Goal: Transaction & Acquisition: Book appointment/travel/reservation

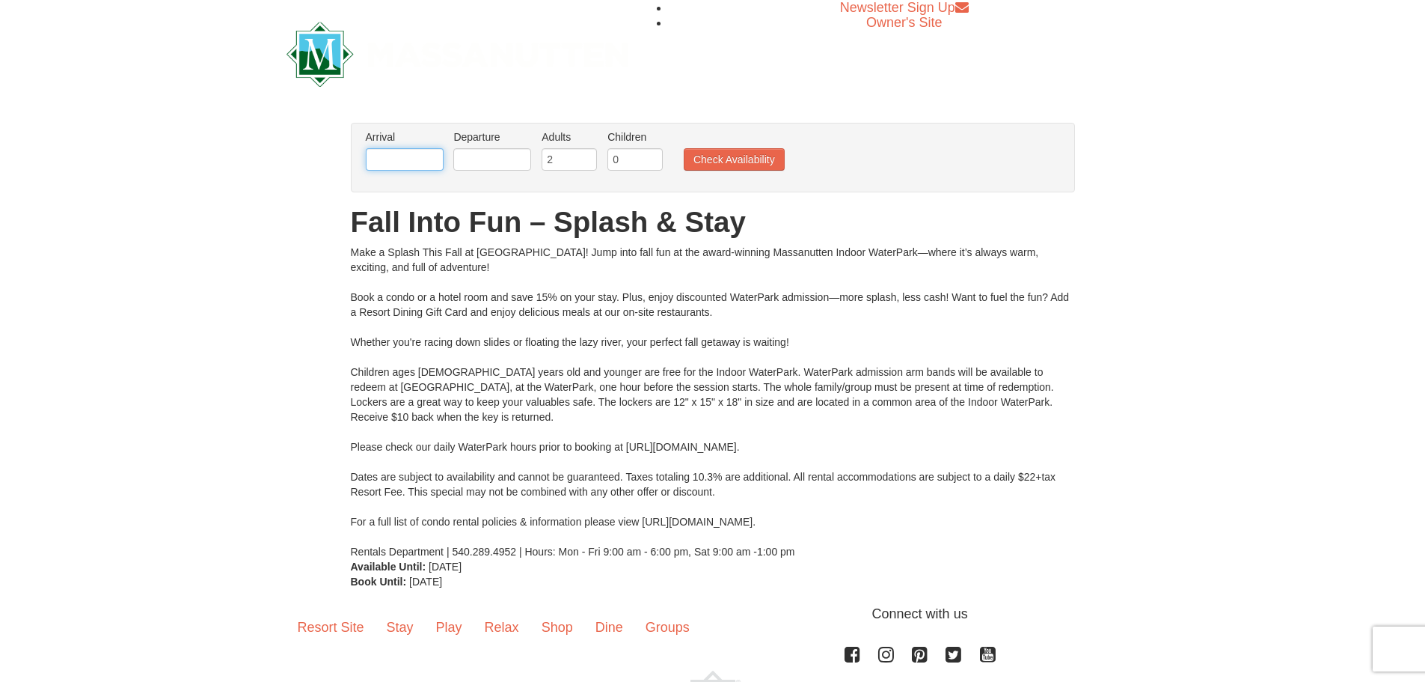
click at [420, 160] on input "text" at bounding box center [405, 159] width 78 height 22
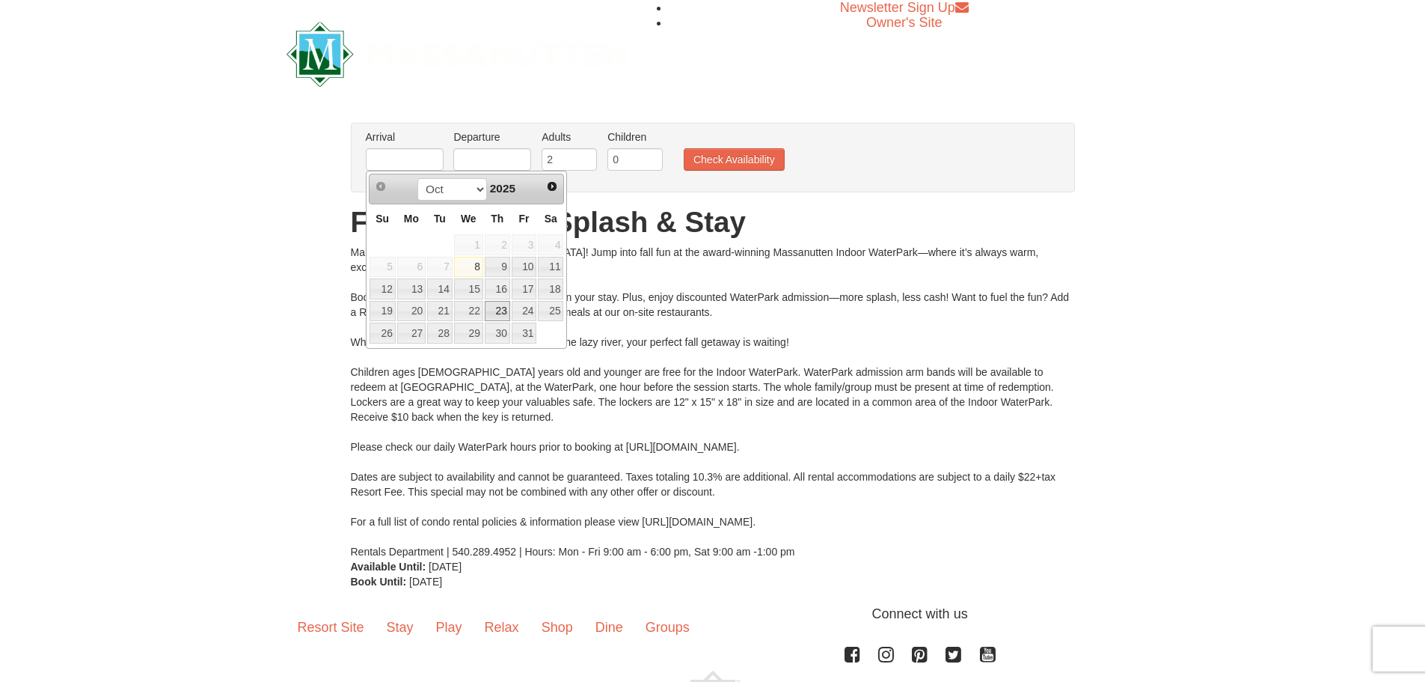
click at [497, 307] on link "23" at bounding box center [497, 311] width 25 height 21
type input "[DATE]"
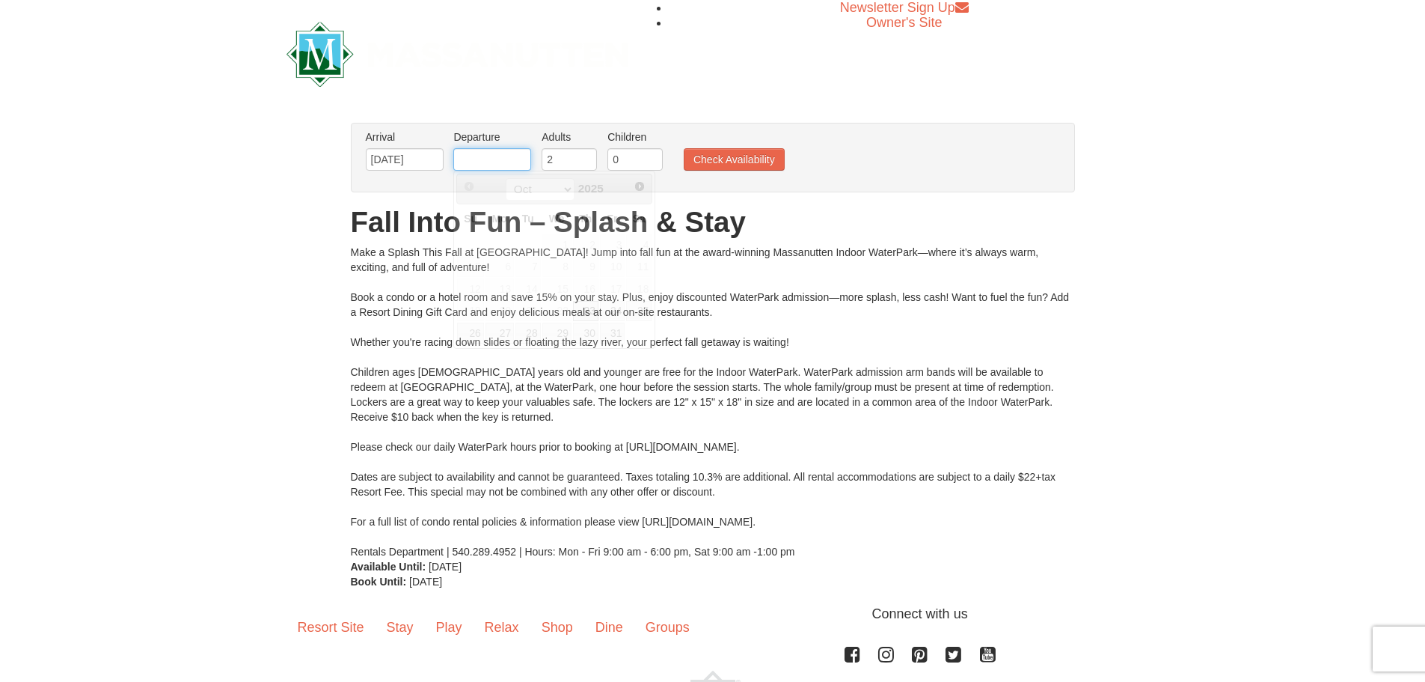
click at [497, 153] on input "text" at bounding box center [492, 159] width 78 height 22
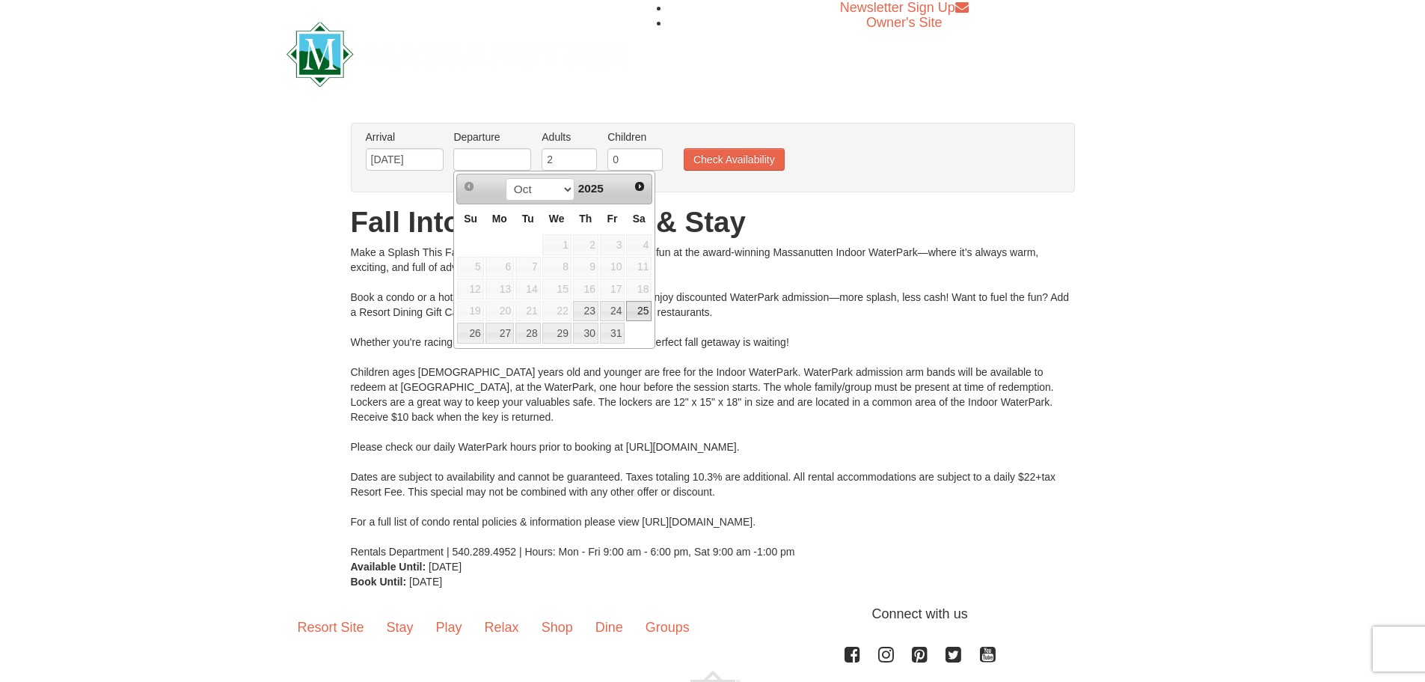
click at [638, 312] on link "25" at bounding box center [638, 311] width 25 height 21
type input "[DATE]"
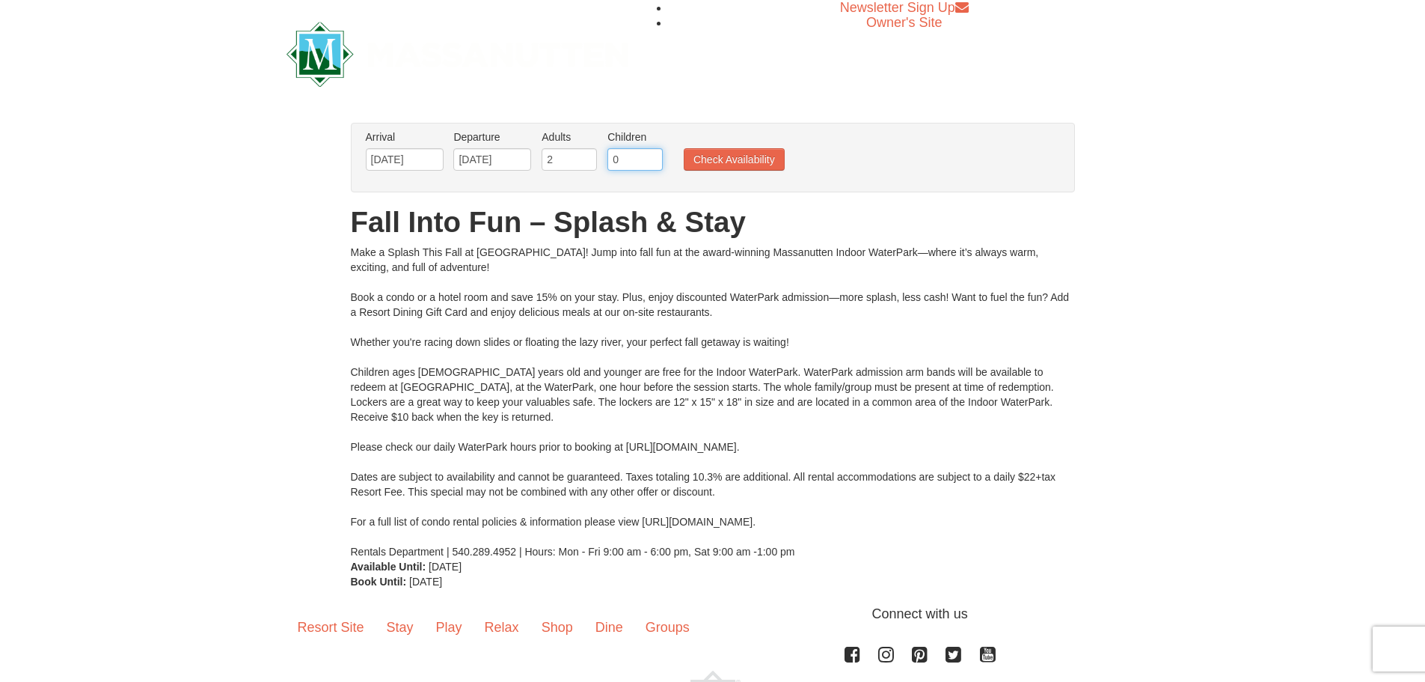
click at [630, 165] on input "0" at bounding box center [634, 159] width 55 height 22
click at [655, 154] on input "1" at bounding box center [634, 159] width 55 height 22
click at [654, 154] on input "2" at bounding box center [634, 159] width 55 height 22
type input "3"
click at [654, 154] on input "3" at bounding box center [634, 159] width 55 height 22
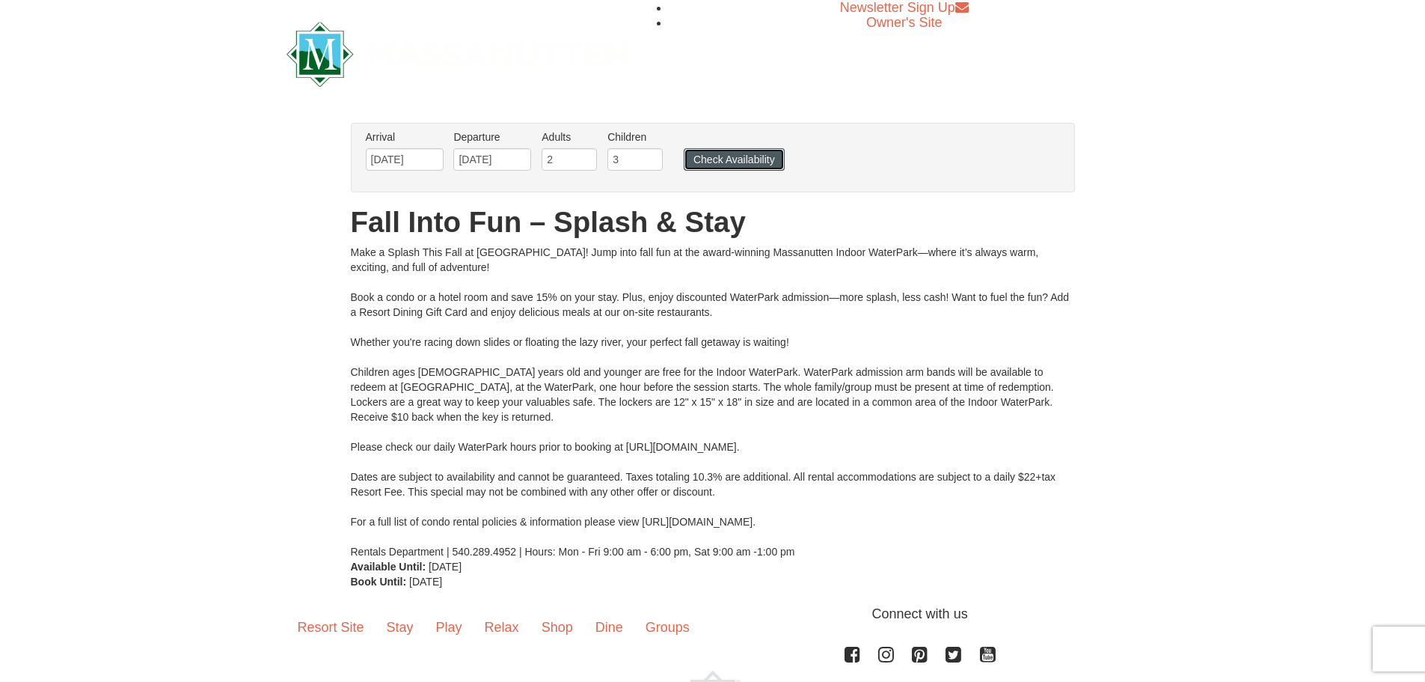
click at [730, 157] on button "Check Availability" at bounding box center [734, 159] width 101 height 22
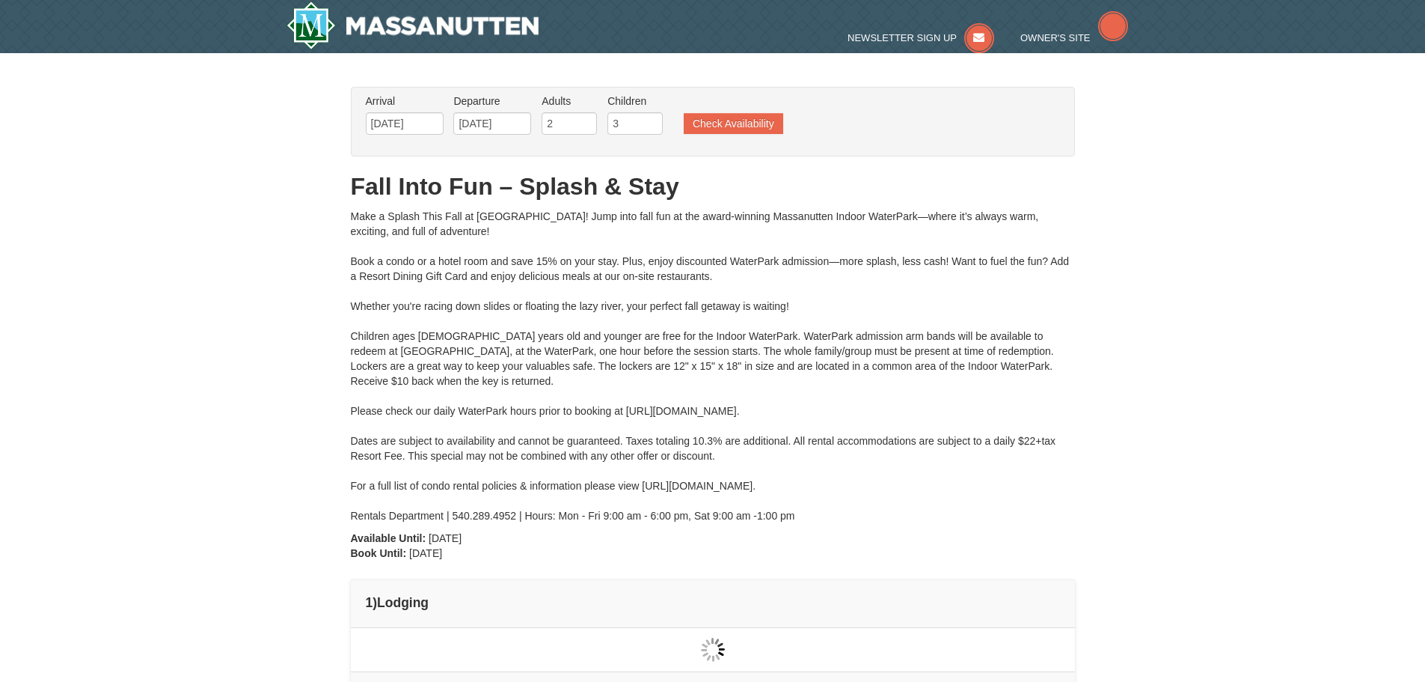
type input "[DATE]"
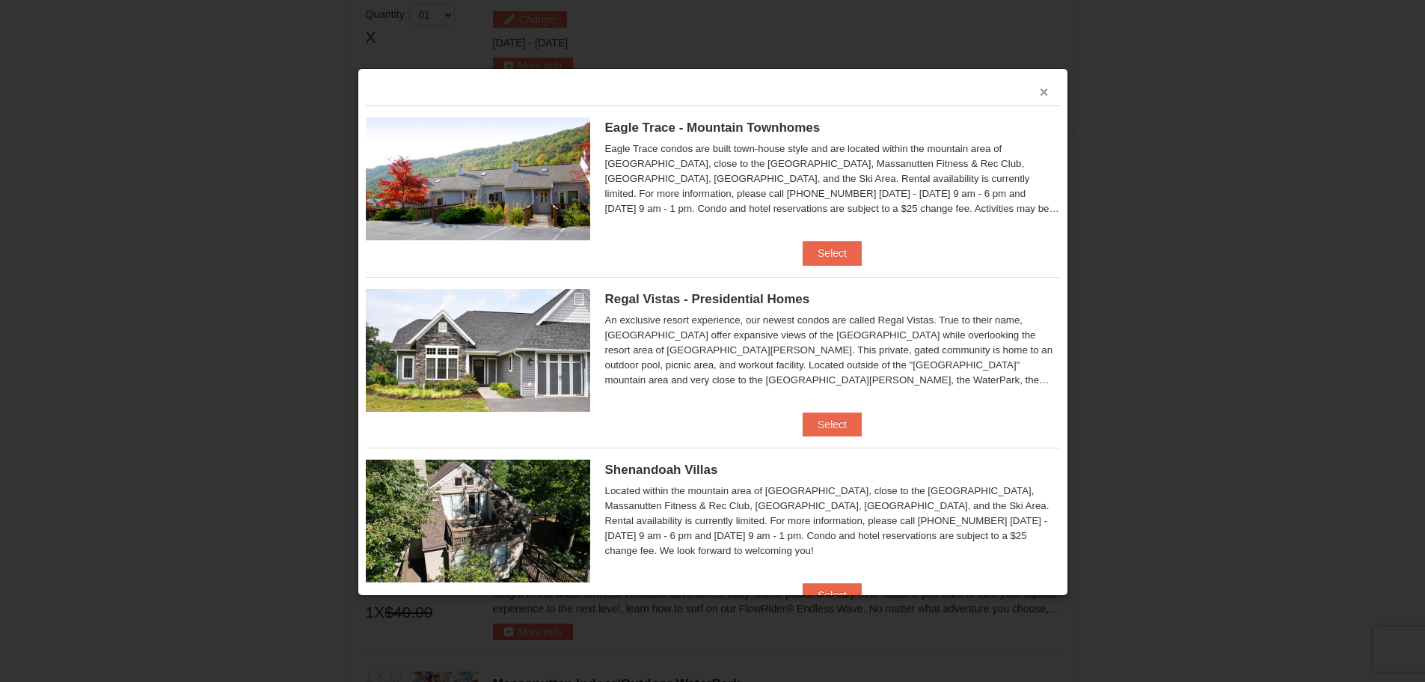
click at [1040, 89] on button "×" at bounding box center [1044, 92] width 9 height 15
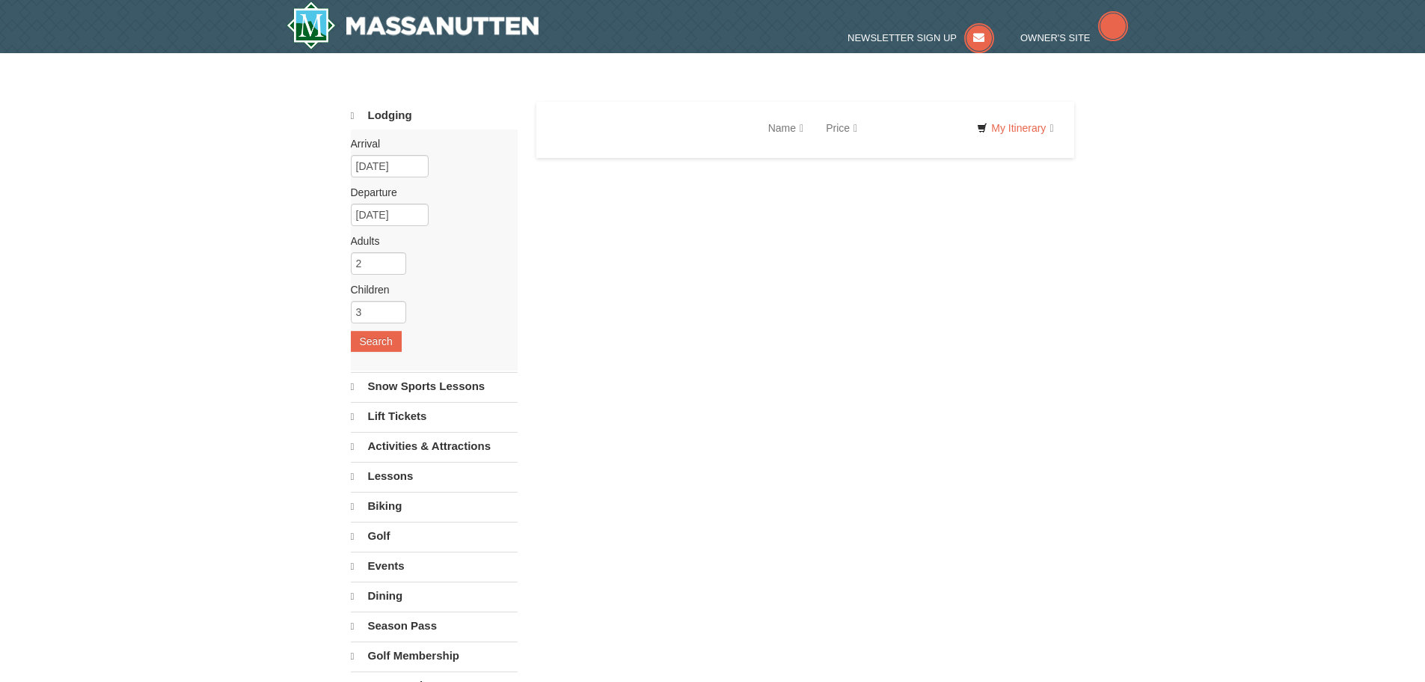
select select "10"
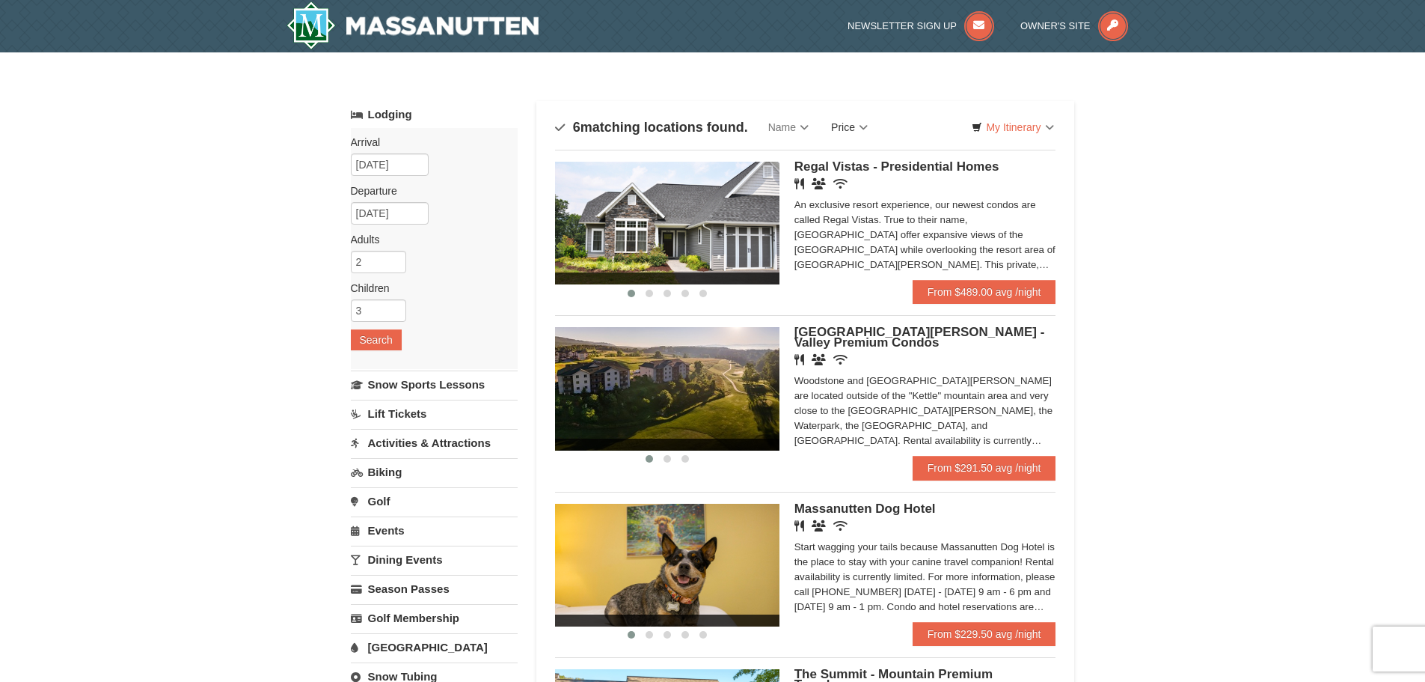
click at [845, 130] on link "Price" at bounding box center [849, 127] width 59 height 30
click at [863, 152] on link "Price (Low to High)" at bounding box center [881, 157] width 120 height 19
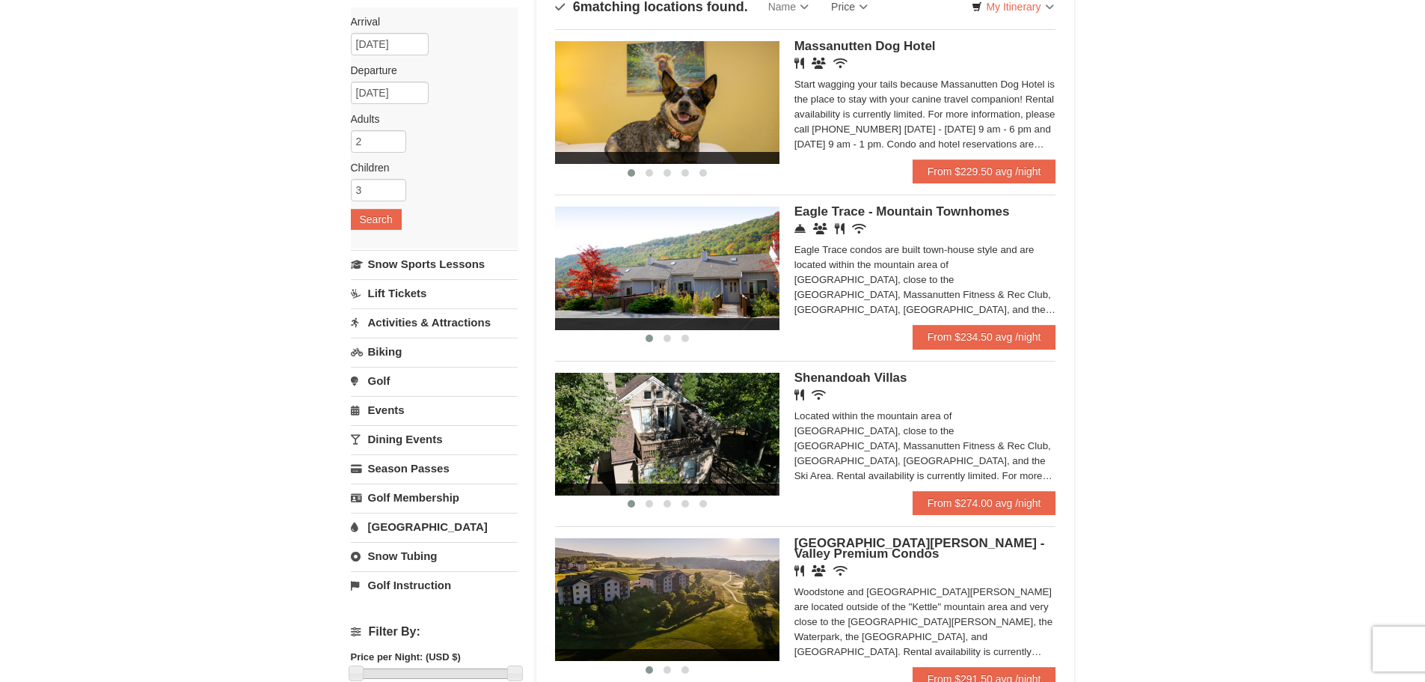
scroll to position [150, 0]
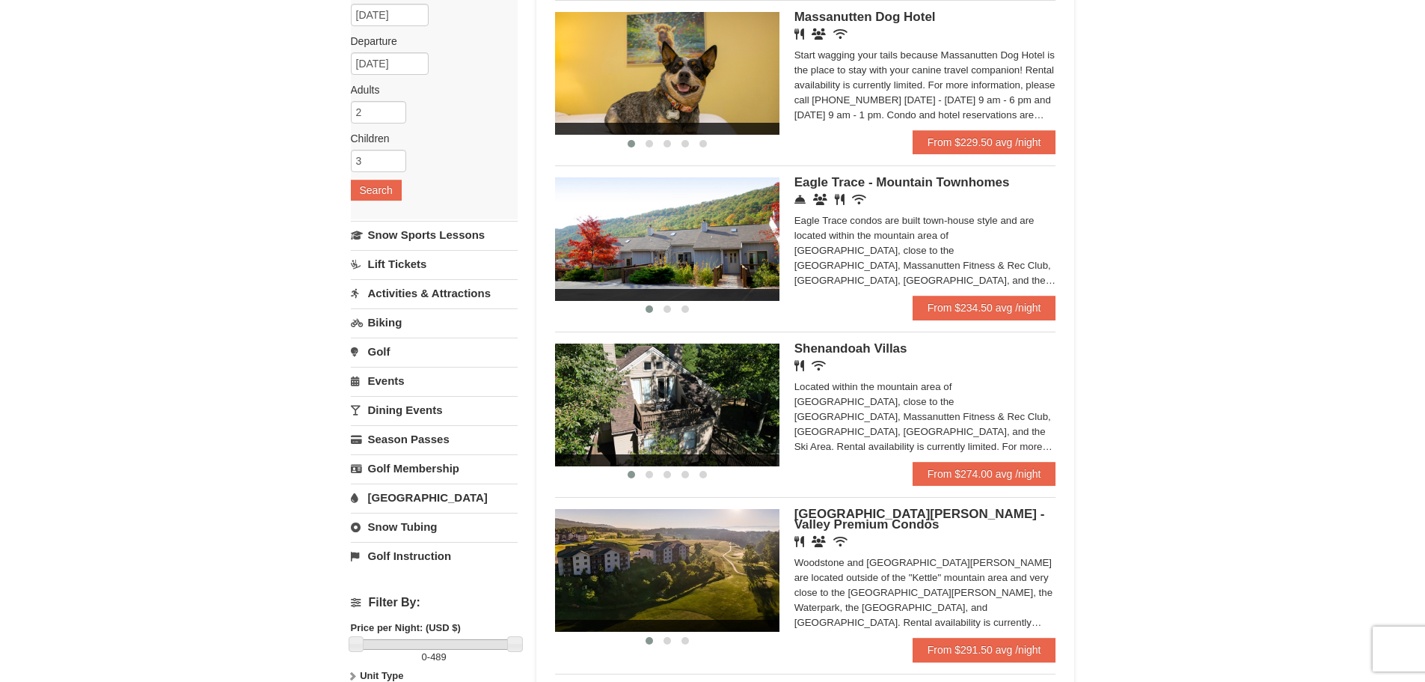
click at [390, 500] on link "[GEOGRAPHIC_DATA]" at bounding box center [434, 497] width 167 height 28
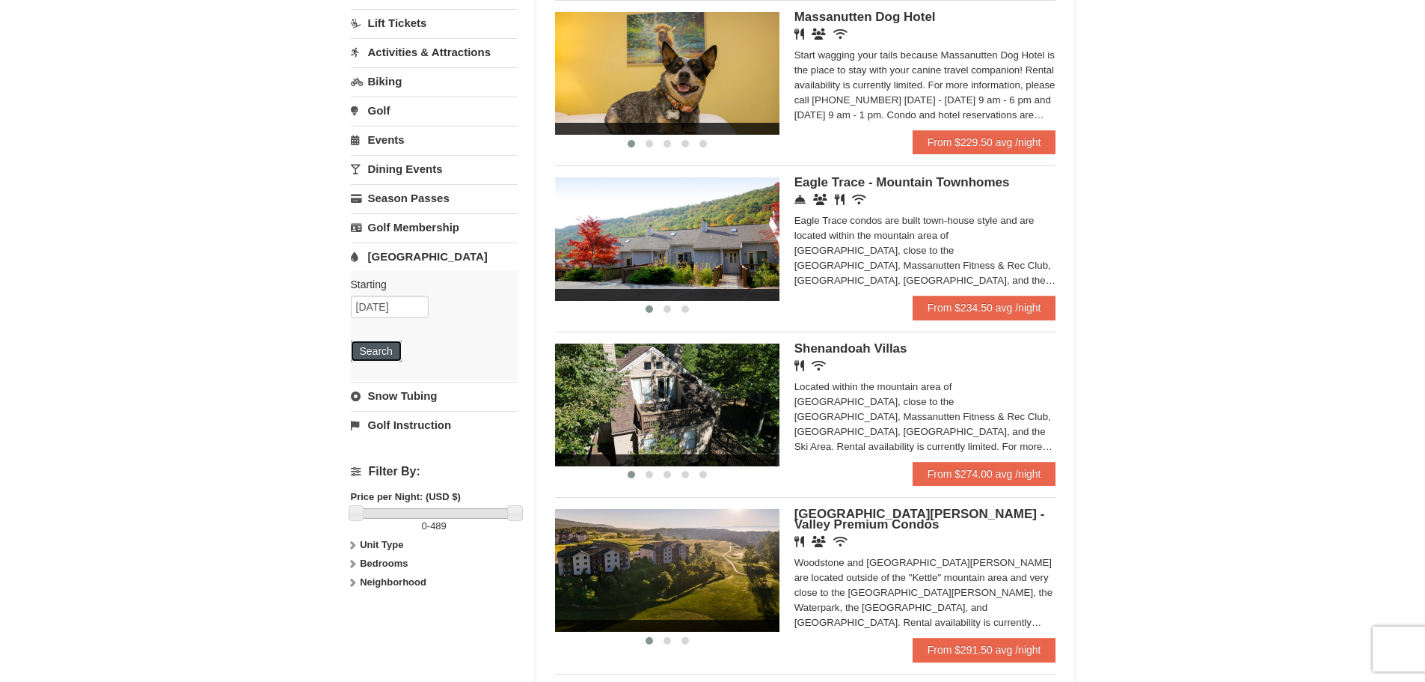
click at [388, 352] on button "Search" at bounding box center [376, 350] width 51 height 21
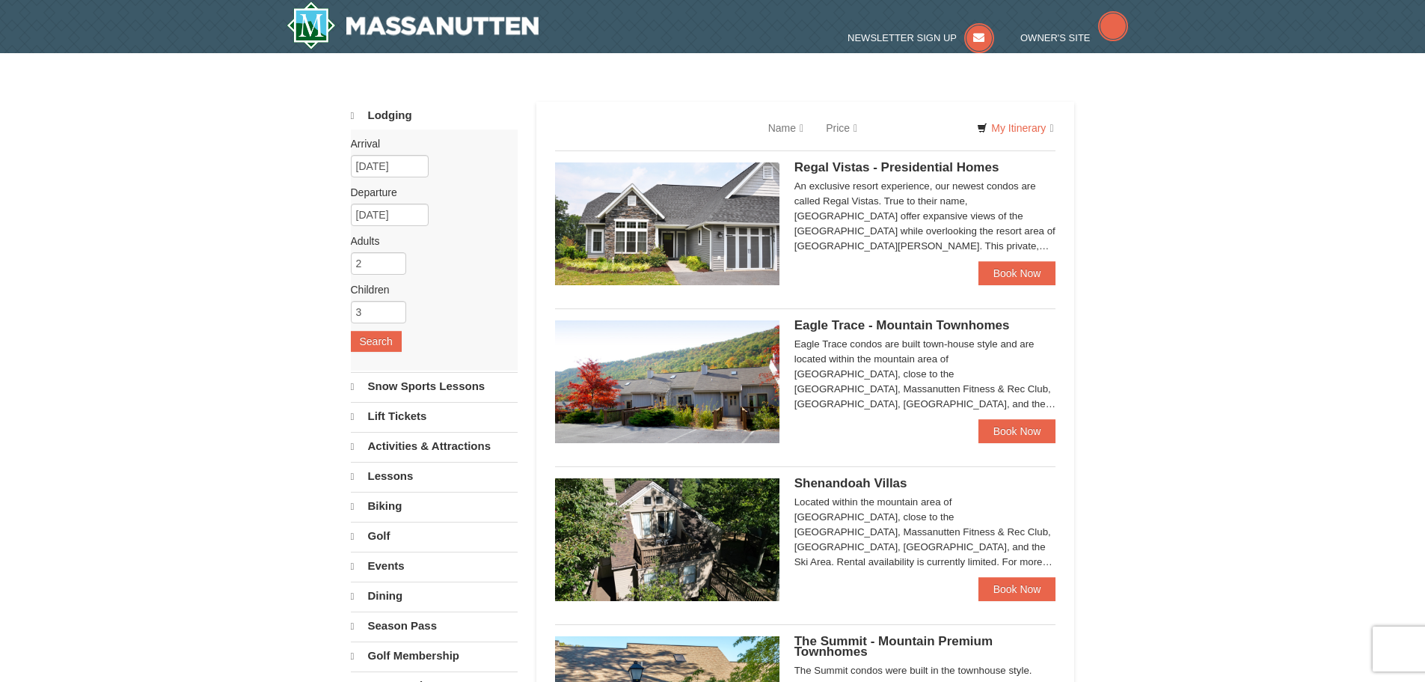
select select "10"
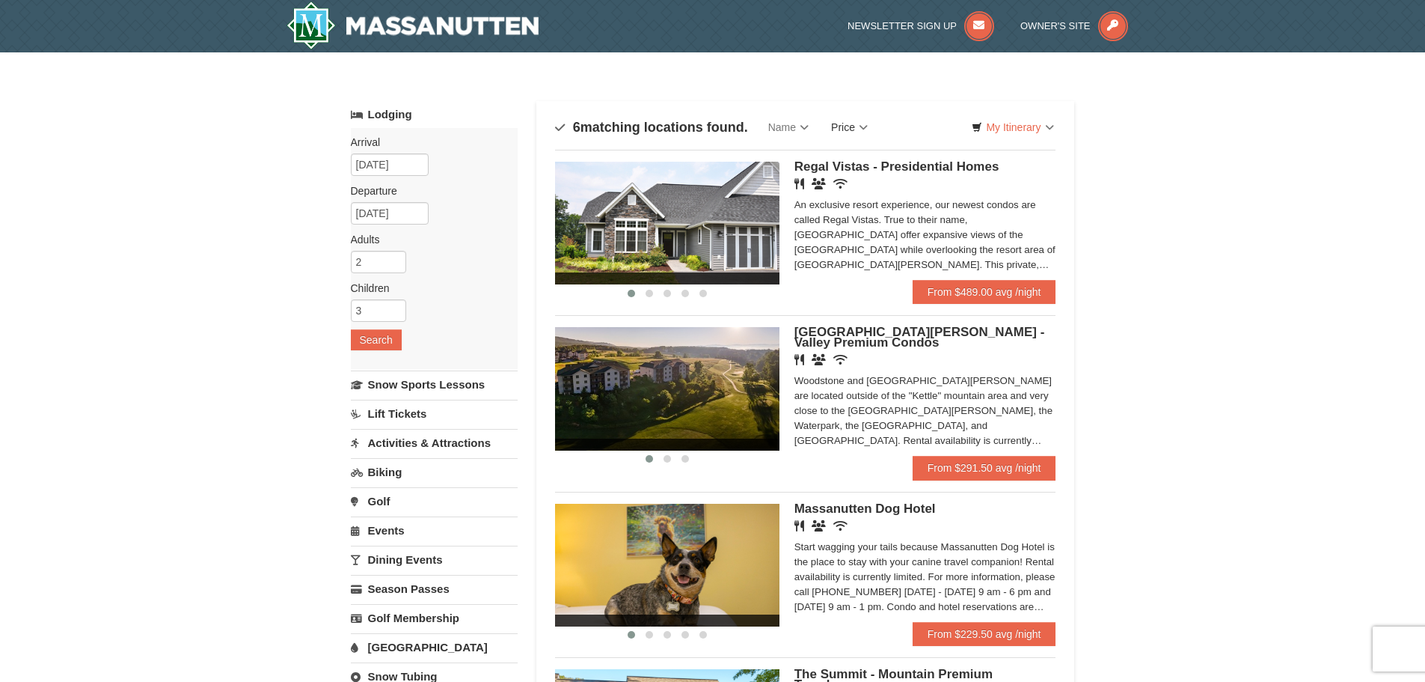
click at [862, 129] on link "Price" at bounding box center [849, 127] width 59 height 30
click at [874, 160] on link "Price (Low to High)" at bounding box center [881, 157] width 120 height 19
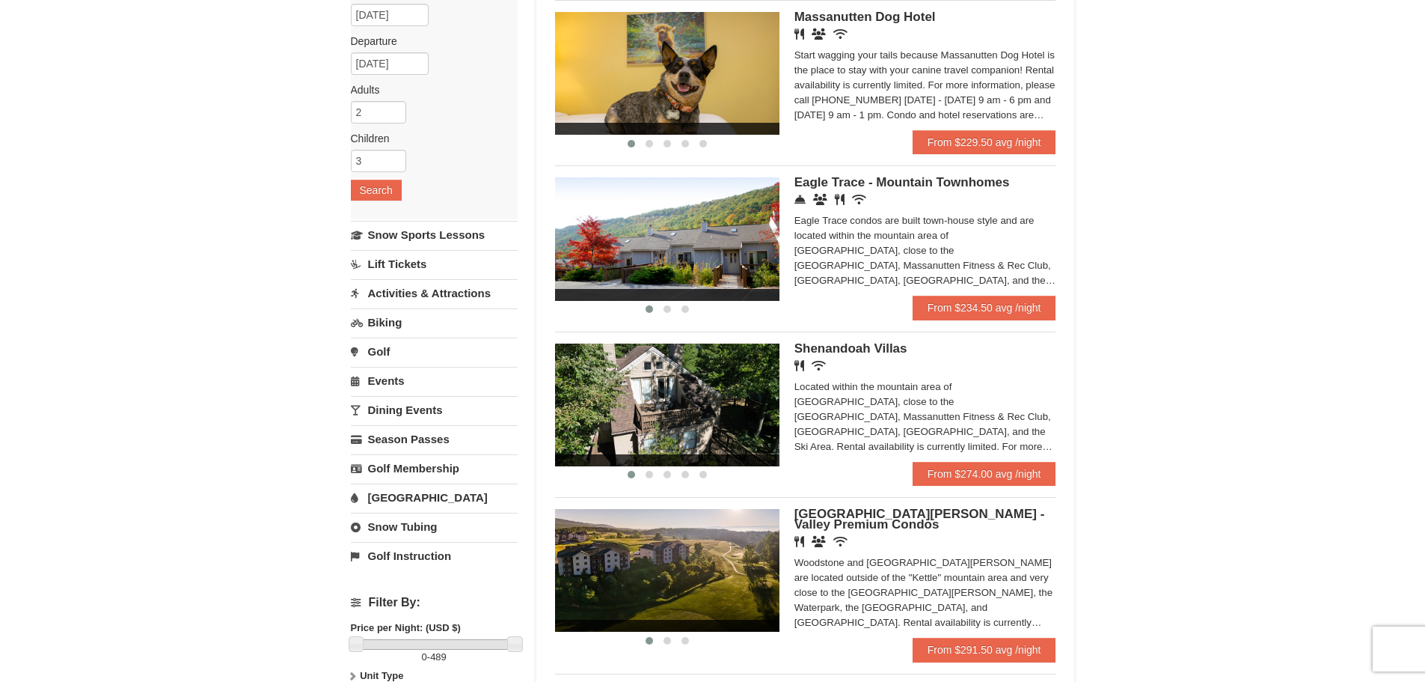
scroll to position [75, 0]
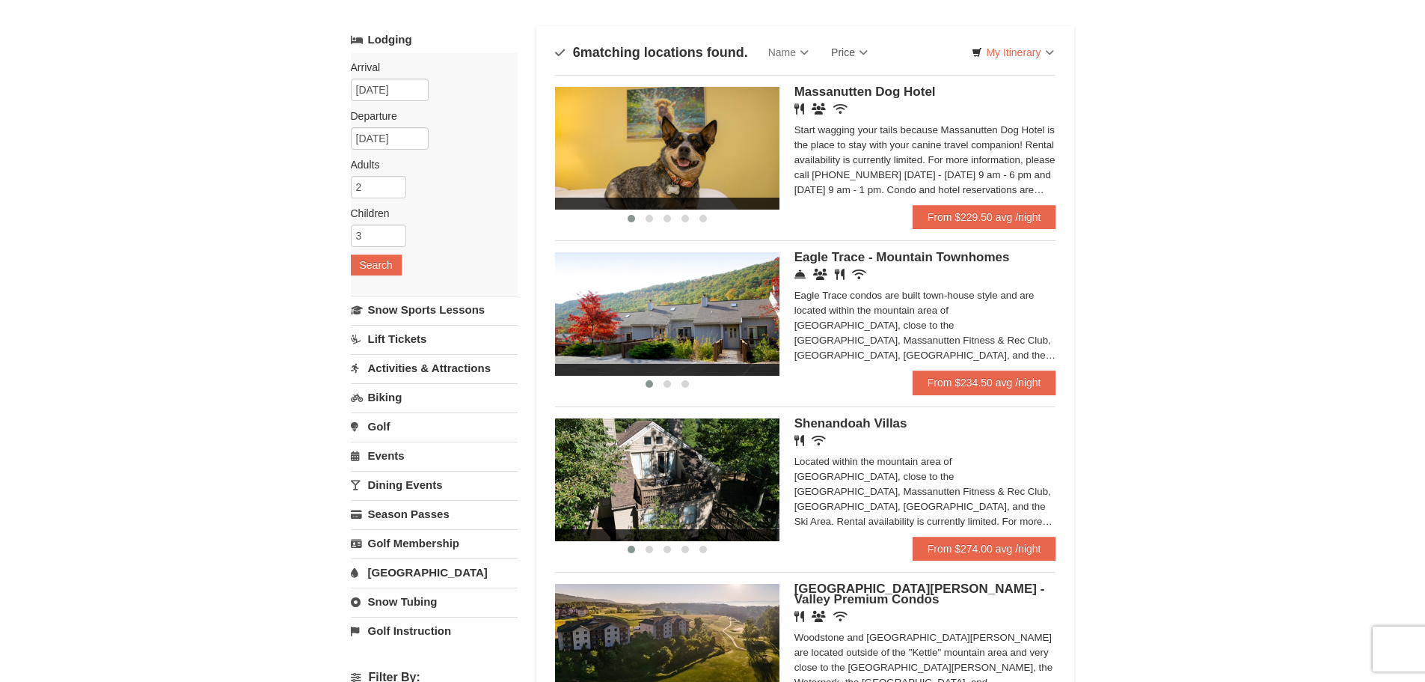
click at [672, 322] on img at bounding box center [667, 313] width 224 height 123
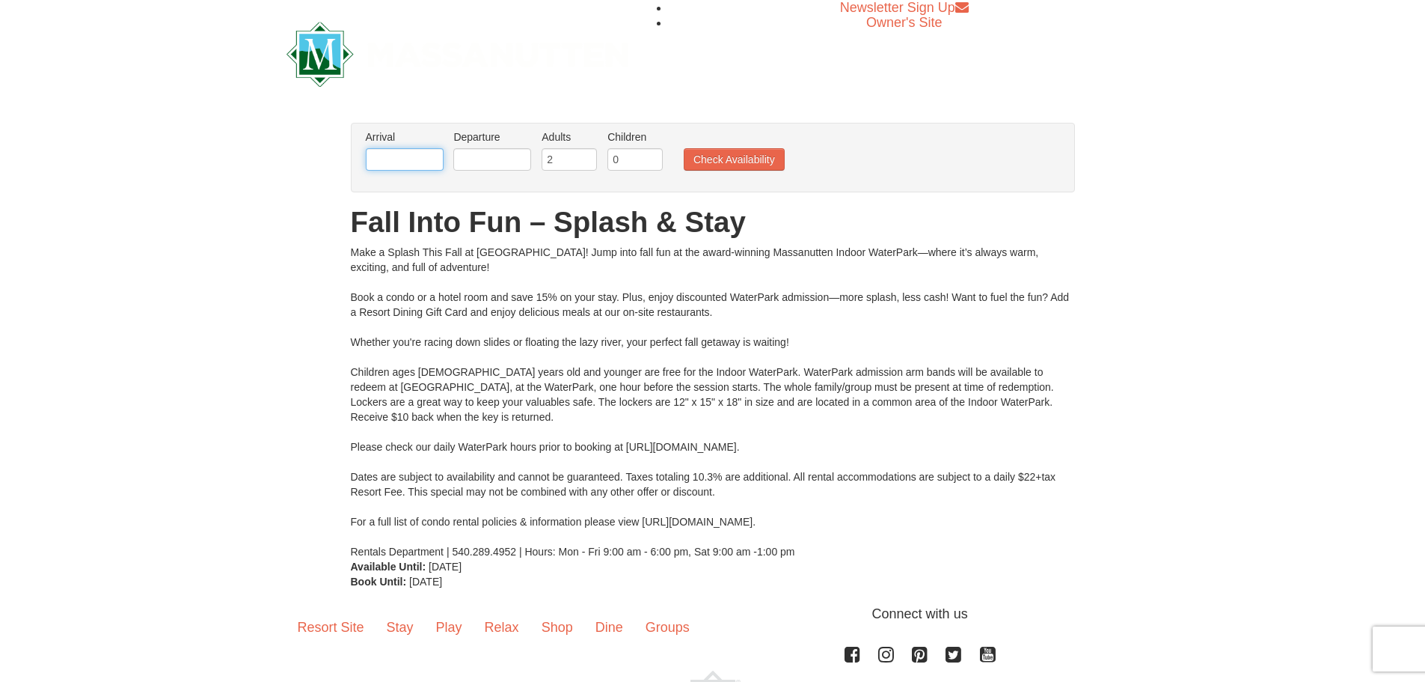
click at [402, 155] on input "text" at bounding box center [405, 159] width 78 height 22
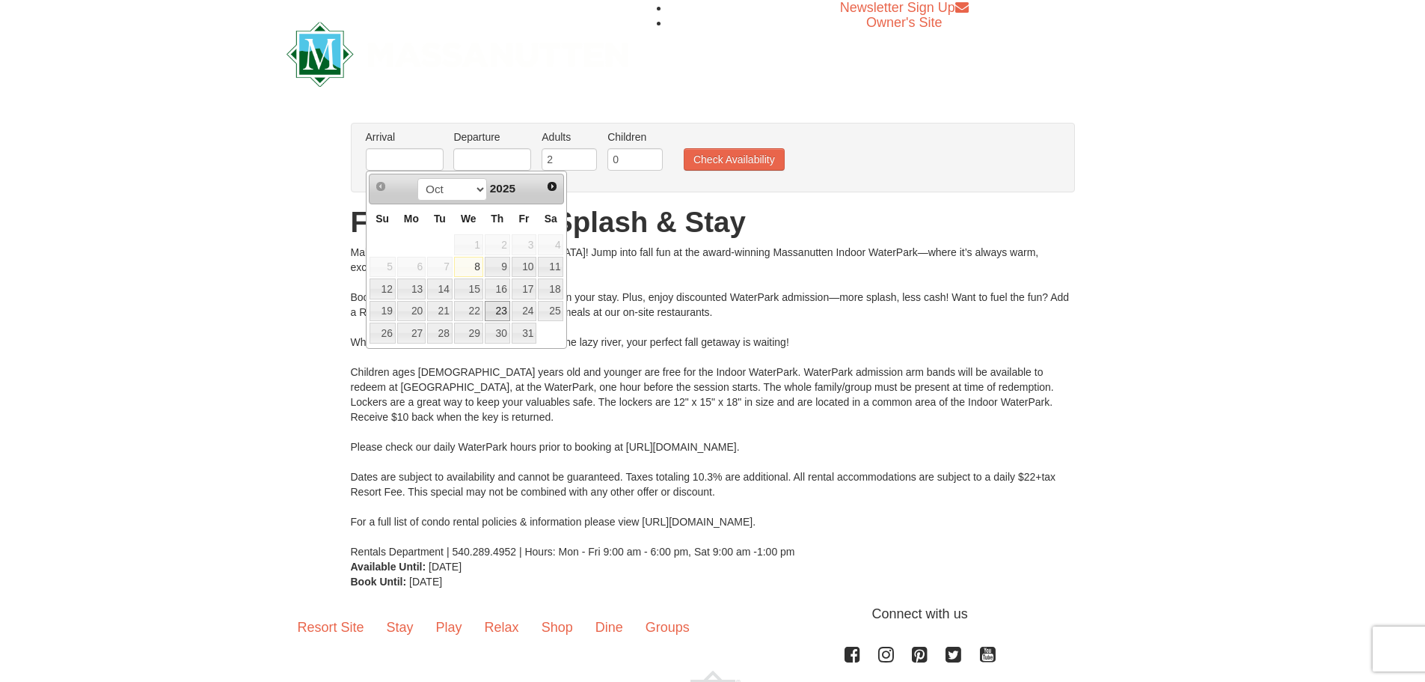
click at [503, 313] on link "23" at bounding box center [497, 311] width 25 height 21
type input "[DATE]"
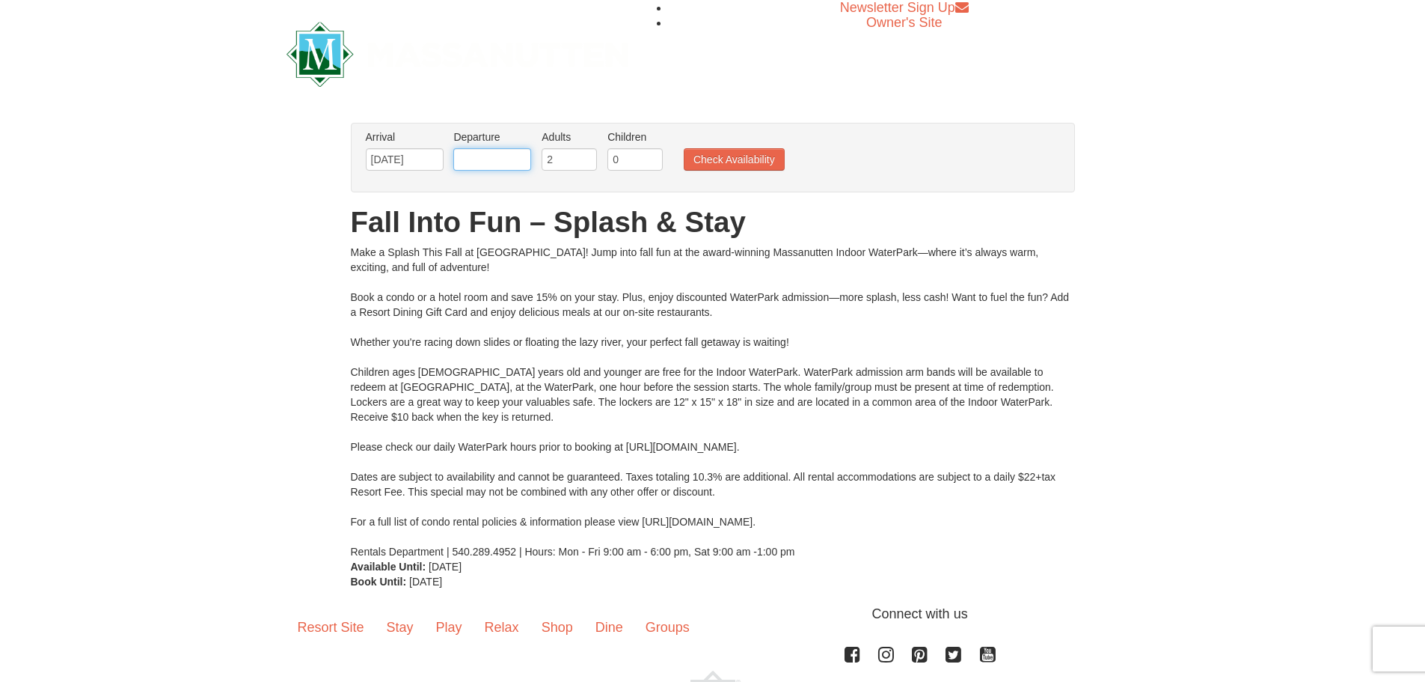
click at [508, 160] on input "text" at bounding box center [492, 159] width 78 height 22
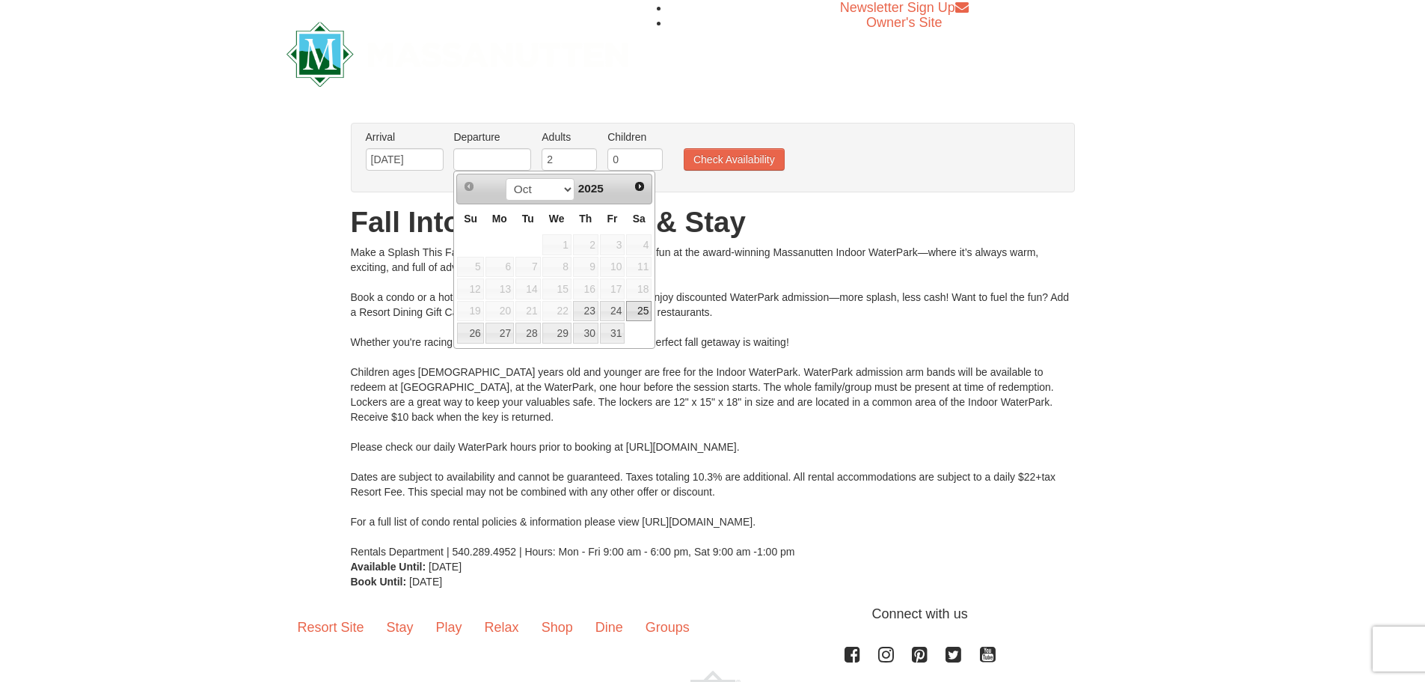
click at [646, 311] on link "25" at bounding box center [638, 311] width 25 height 21
type input "[DATE]"
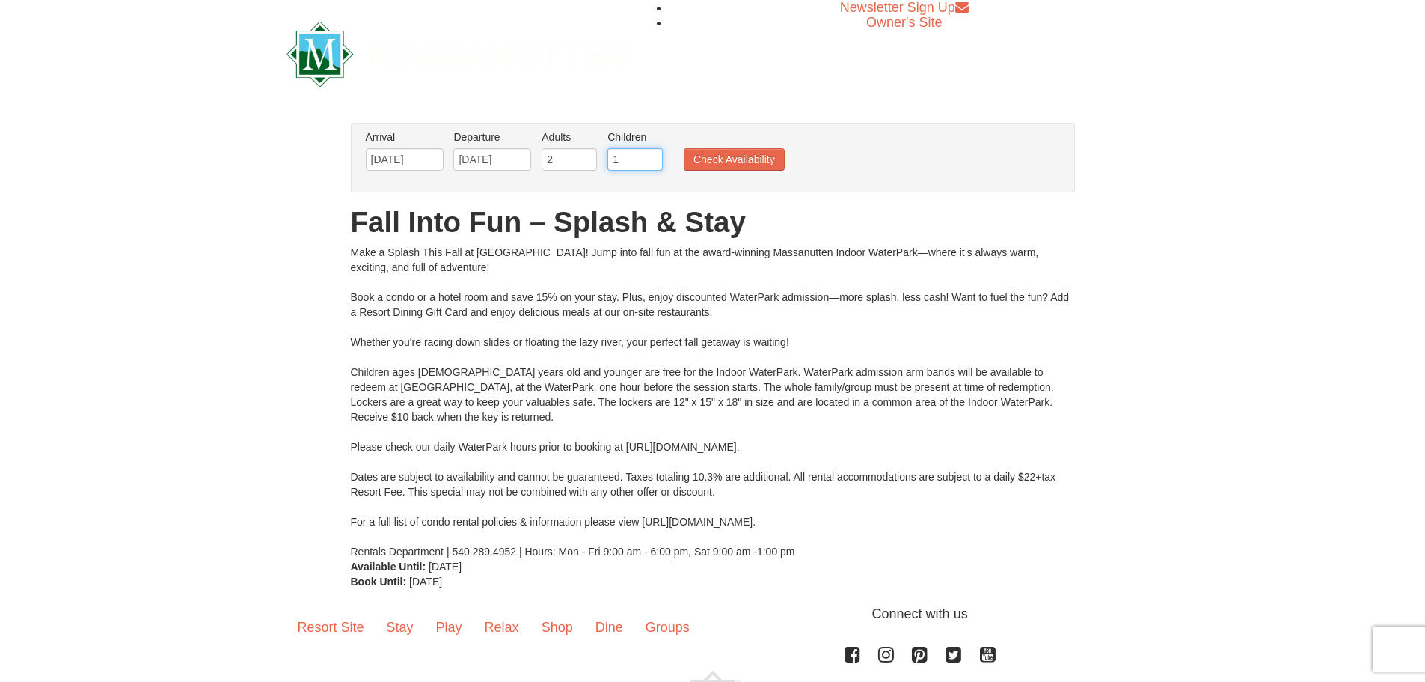
click at [652, 158] on input "1" at bounding box center [634, 159] width 55 height 22
click at [655, 155] on input "2" at bounding box center [634, 159] width 55 height 22
type input "3"
click at [651, 156] on input "3" at bounding box center [634, 159] width 55 height 22
click at [705, 157] on button "Check Availability" at bounding box center [734, 159] width 101 height 22
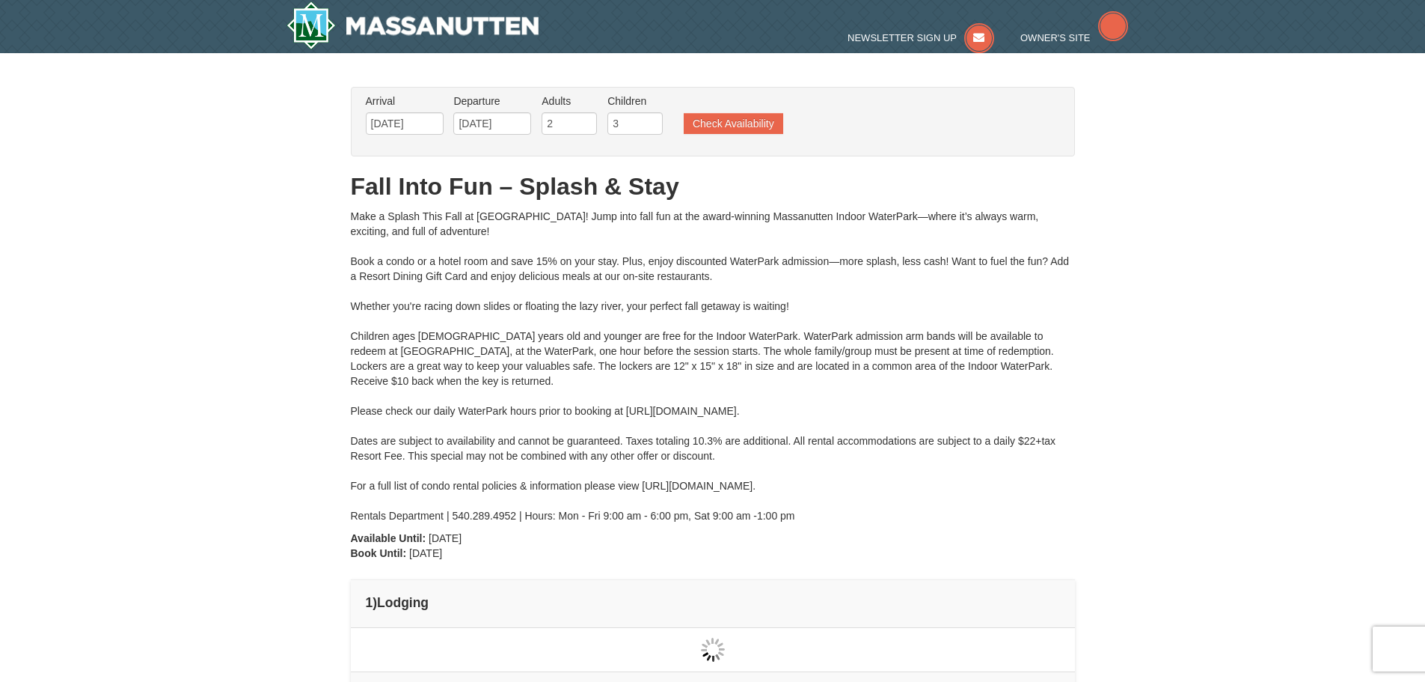
type input "[DATE]"
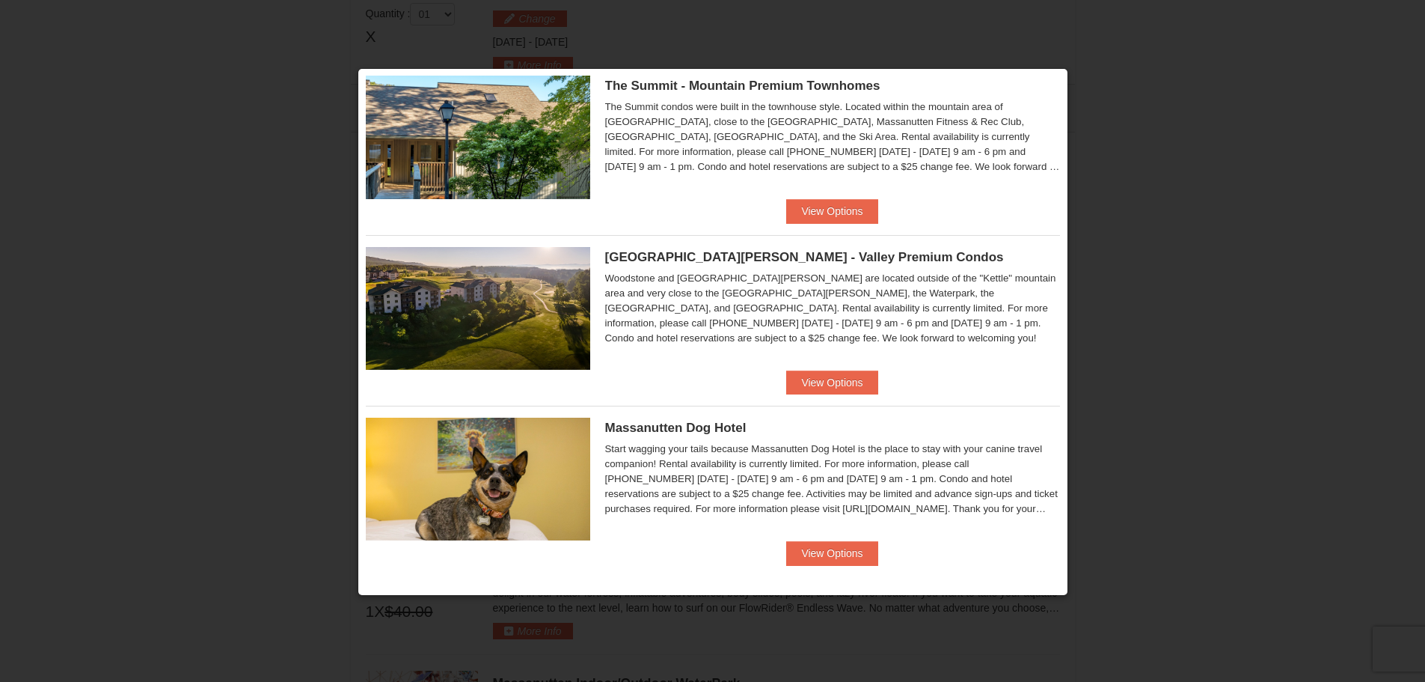
scroll to position [560, 0]
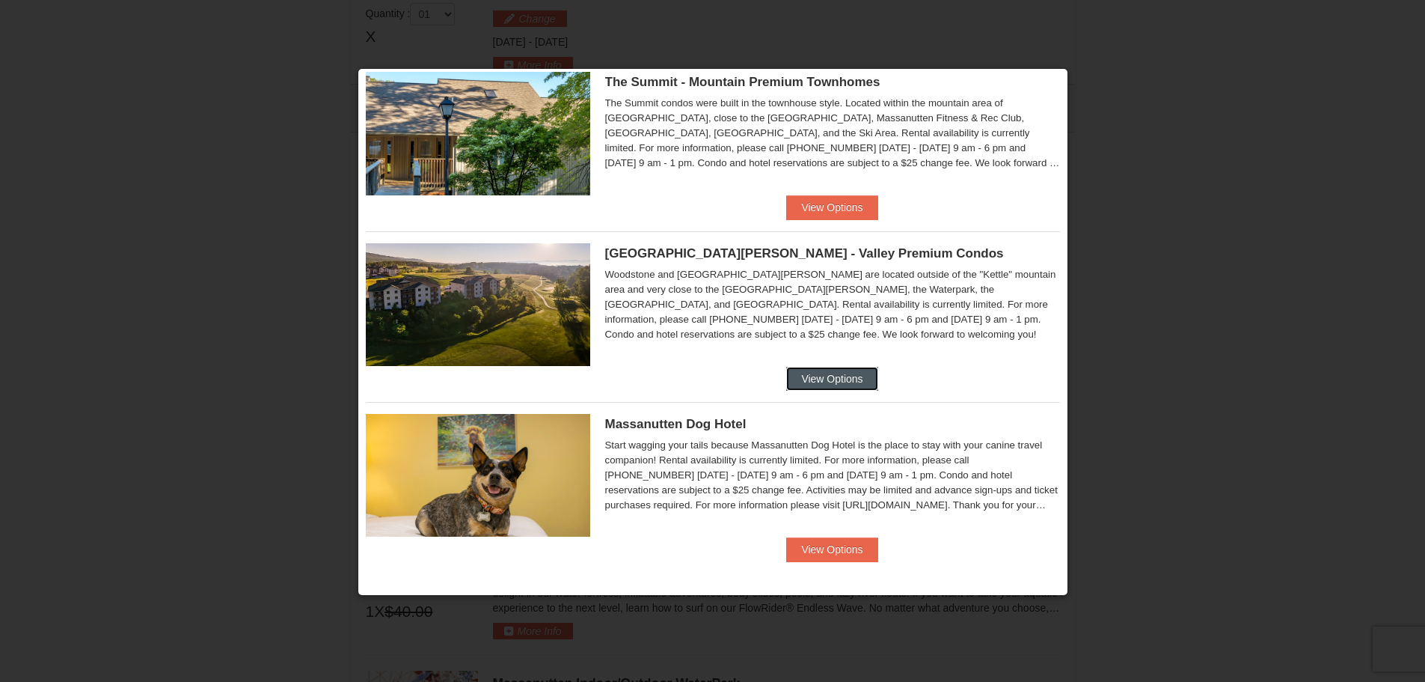
click at [835, 379] on button "View Options" at bounding box center [831, 379] width 91 height 24
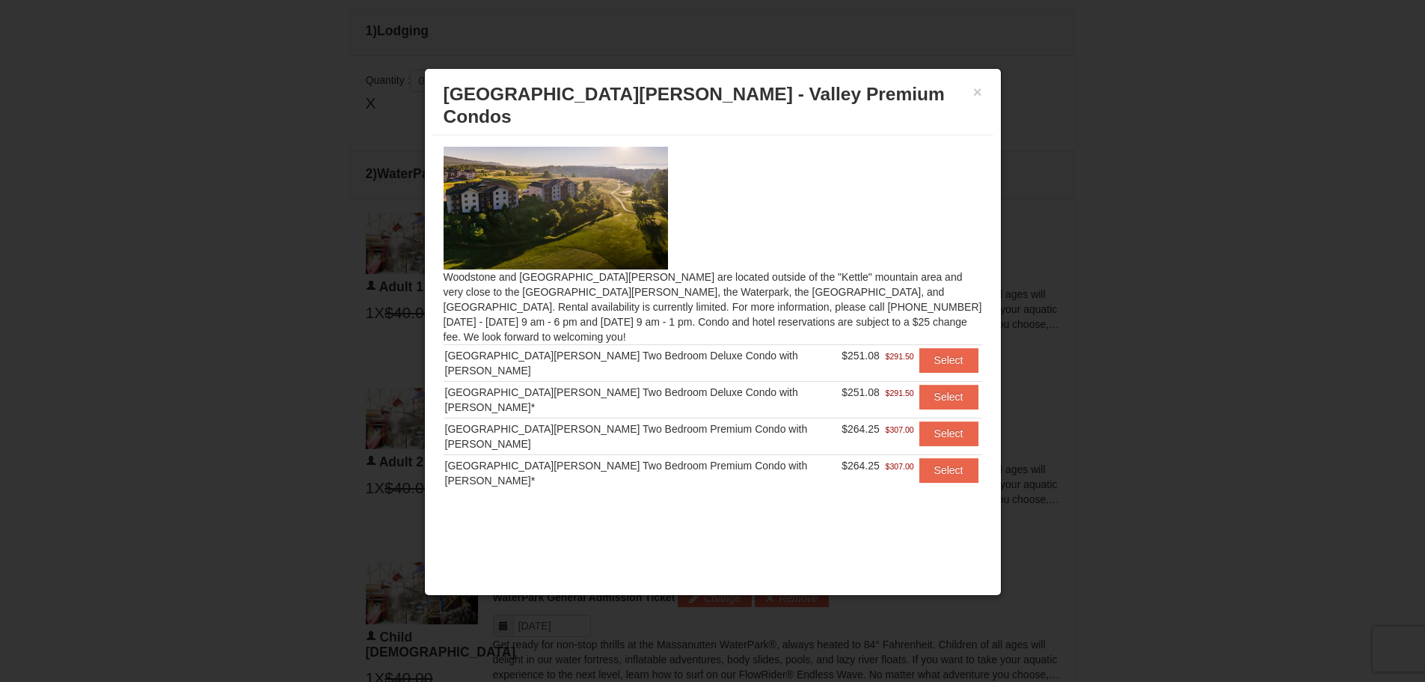
scroll to position [563, 0]
click at [938, 385] on button "Select" at bounding box center [948, 397] width 59 height 24
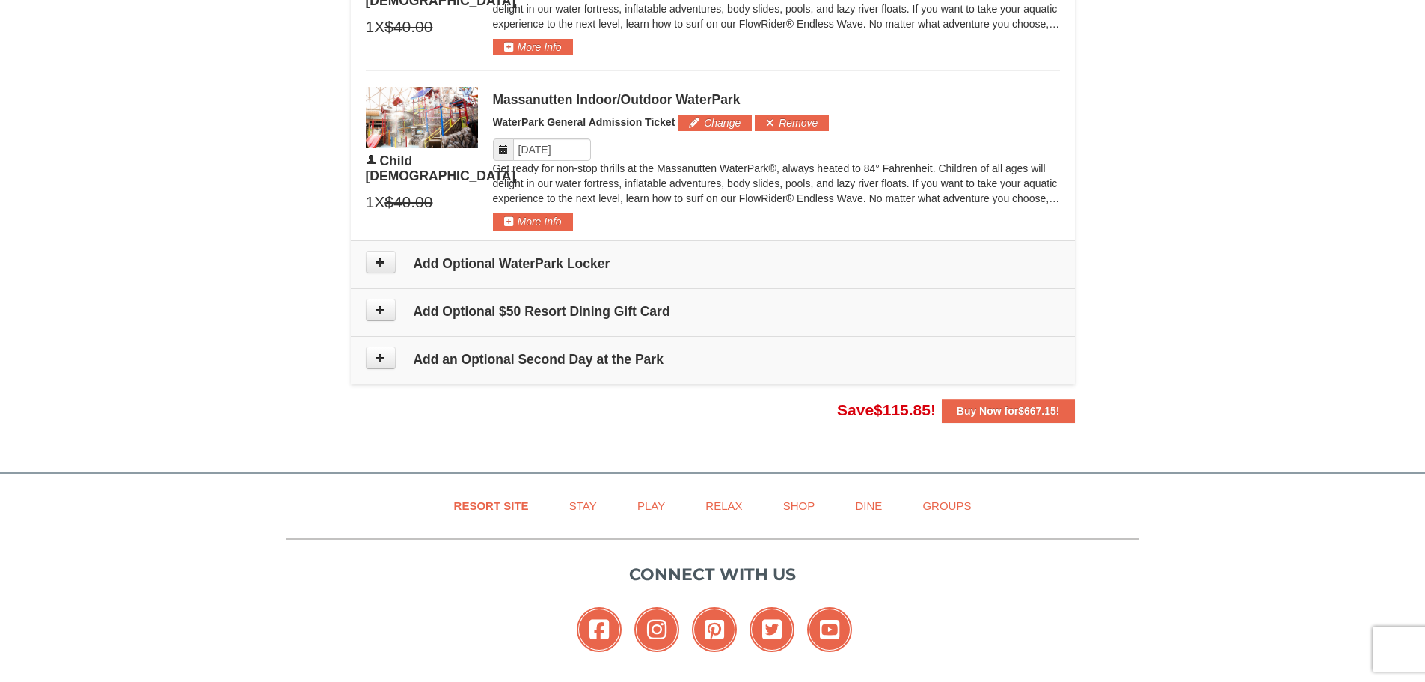
scroll to position [1460, 0]
click at [513, 150] on input "Please format dates MM/DD/YYYY" at bounding box center [552, 150] width 78 height 22
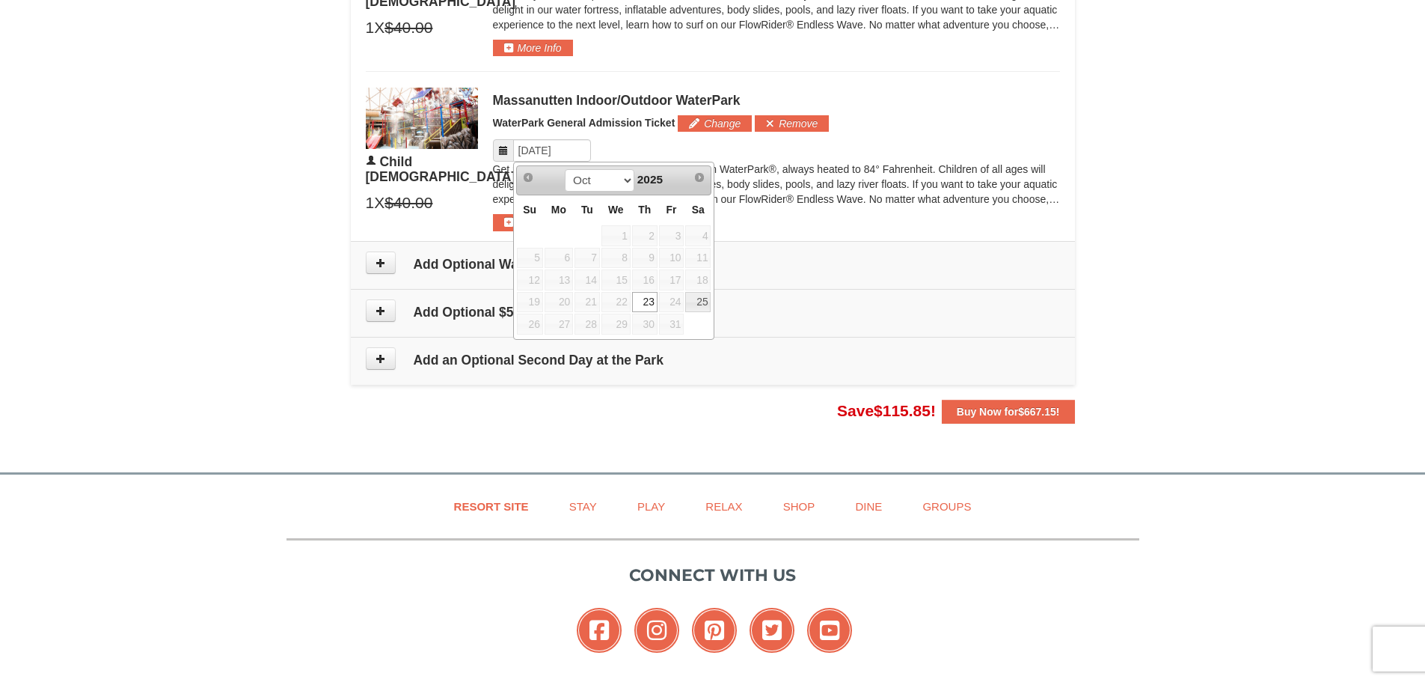
click at [672, 302] on span "24" at bounding box center [671, 302] width 25 height 21
click at [669, 301] on span "24" at bounding box center [671, 302] width 25 height 21
click at [705, 124] on button "Change" at bounding box center [715, 123] width 74 height 16
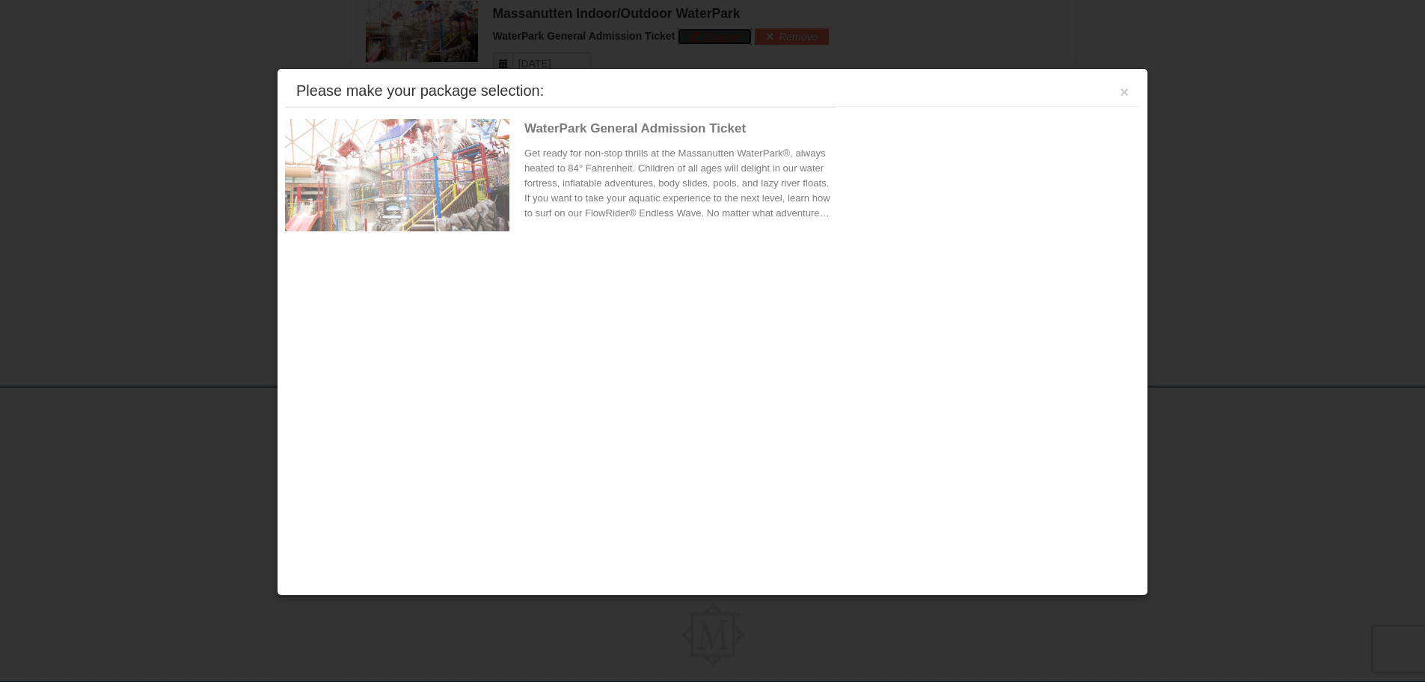
scroll to position [1548, 0]
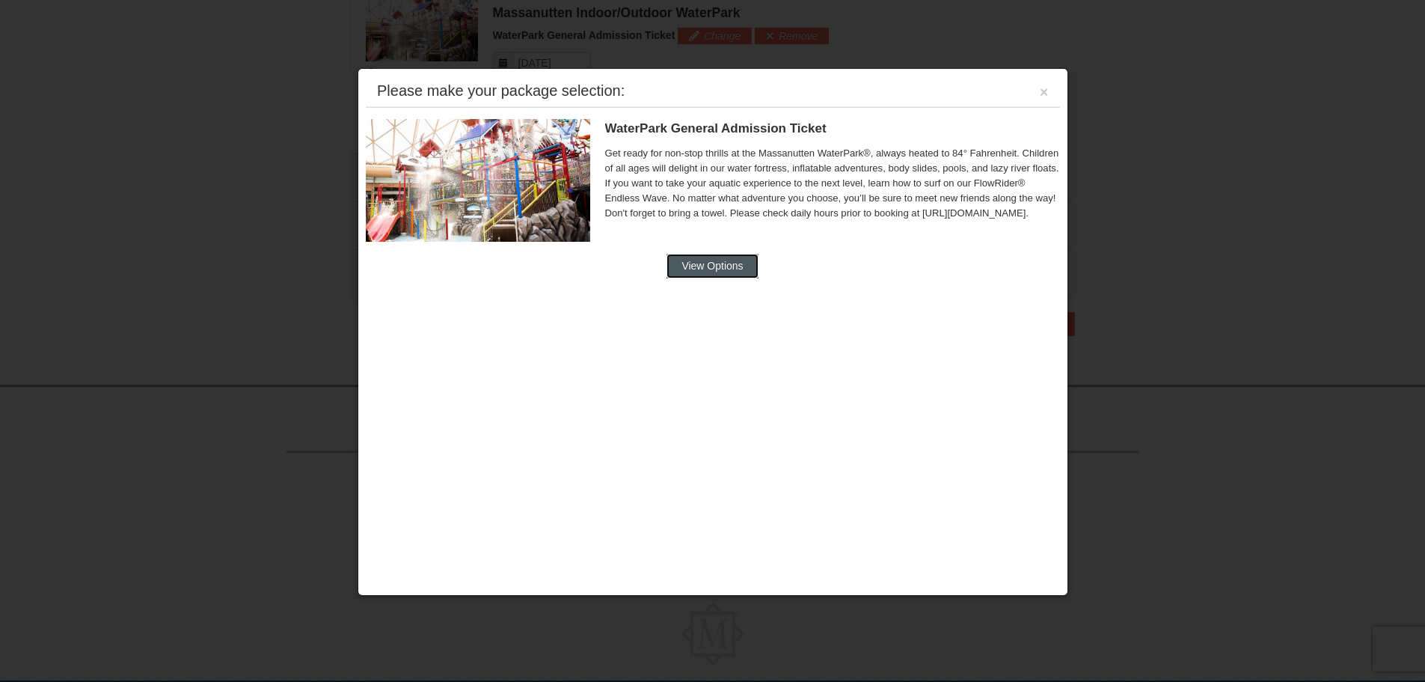
click at [705, 276] on button "View Options" at bounding box center [712, 266] width 91 height 24
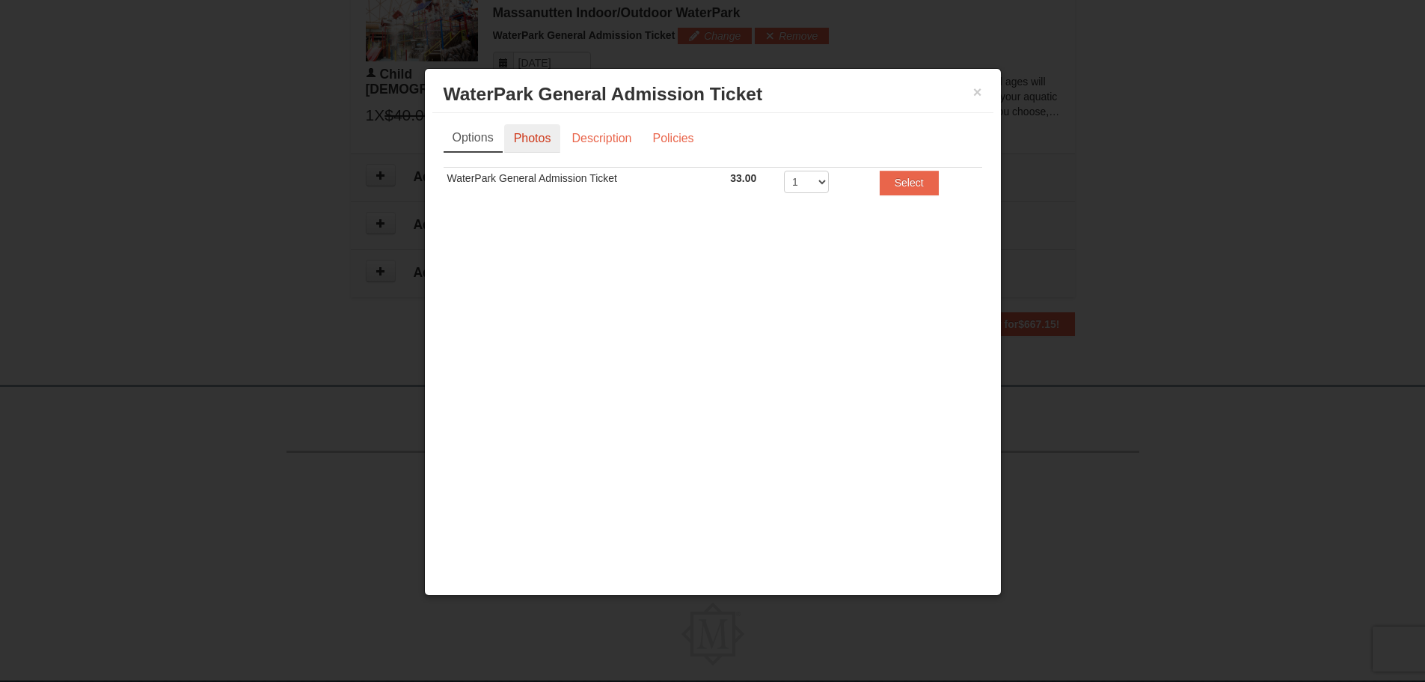
click at [554, 146] on link "Photos" at bounding box center [532, 138] width 57 height 28
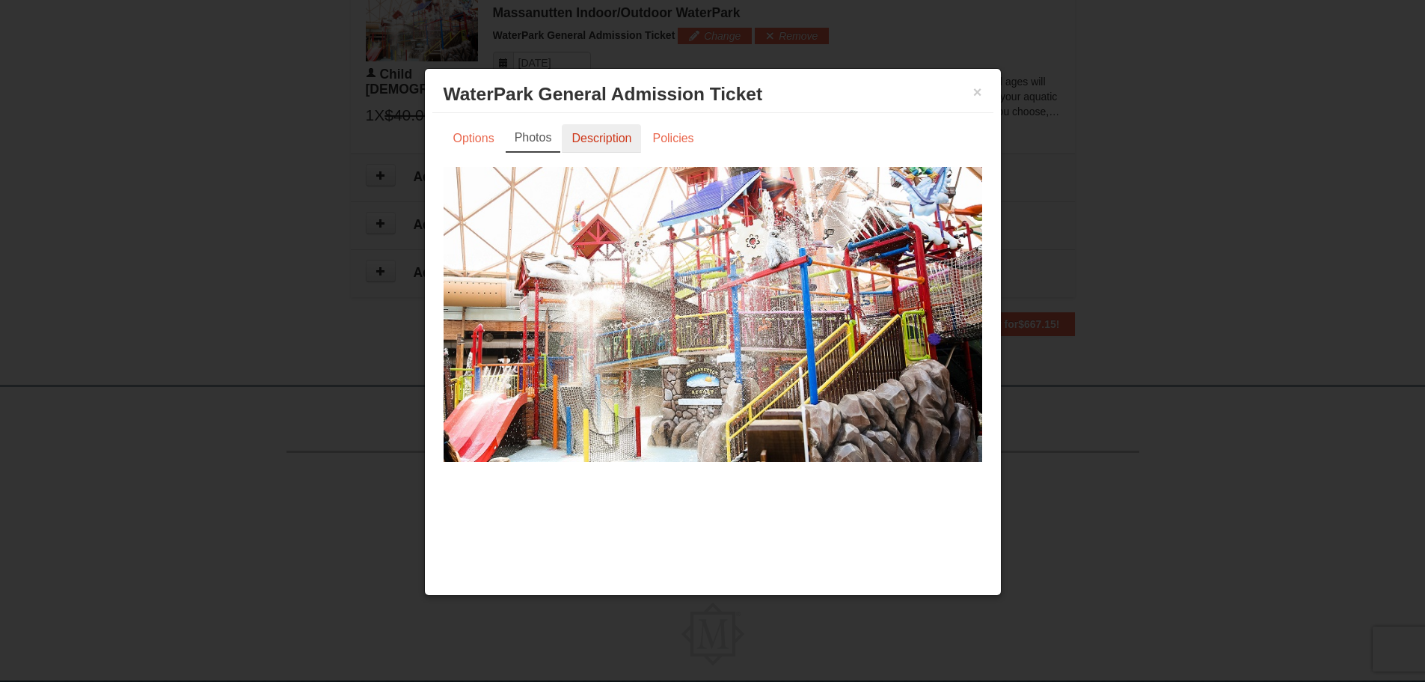
click at [596, 141] on link "Description" at bounding box center [601, 138] width 79 height 28
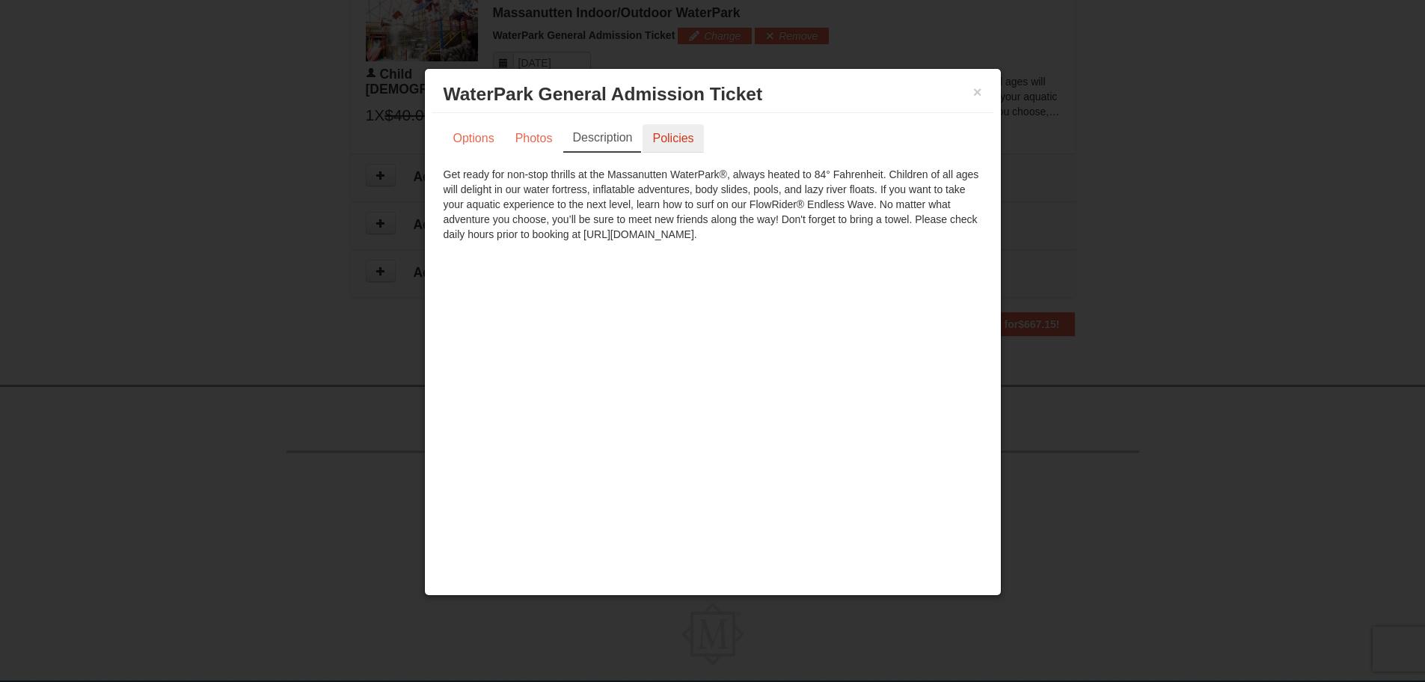
click at [664, 135] on link "Policies" at bounding box center [673, 138] width 61 height 28
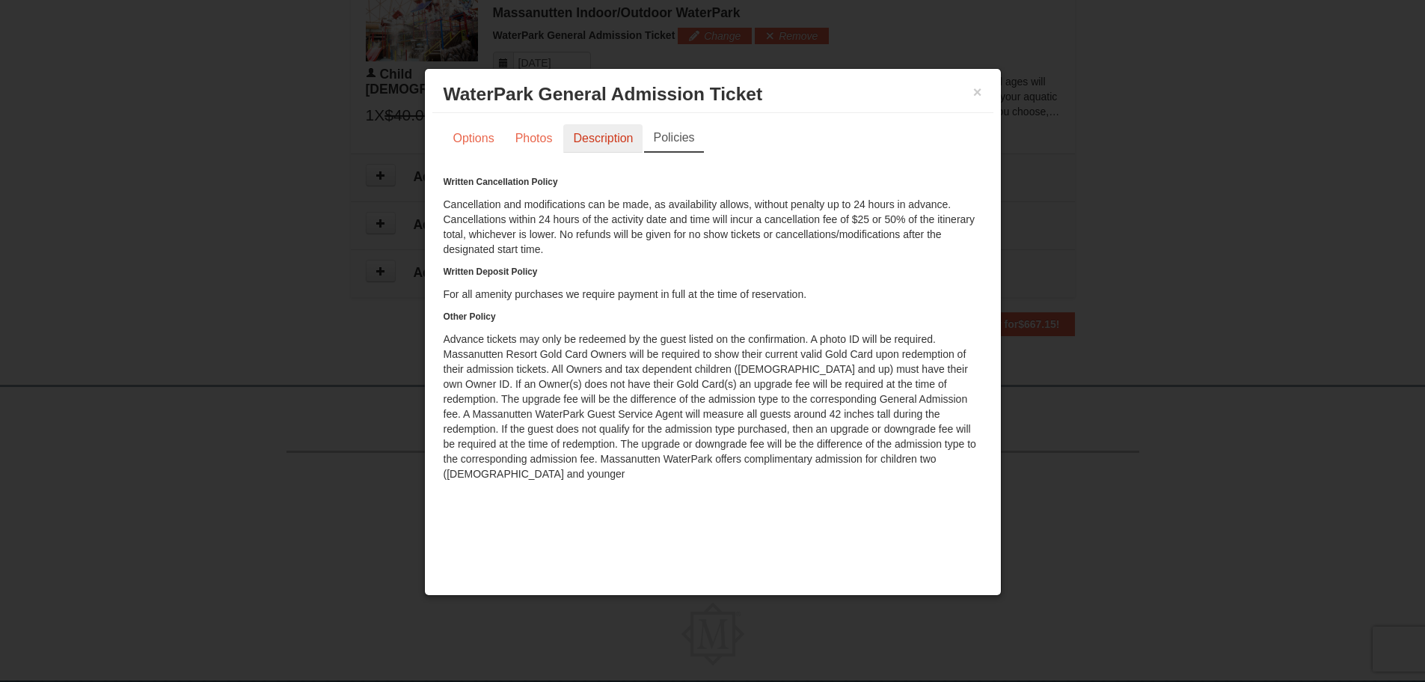
click at [628, 136] on link "Description" at bounding box center [602, 138] width 79 height 28
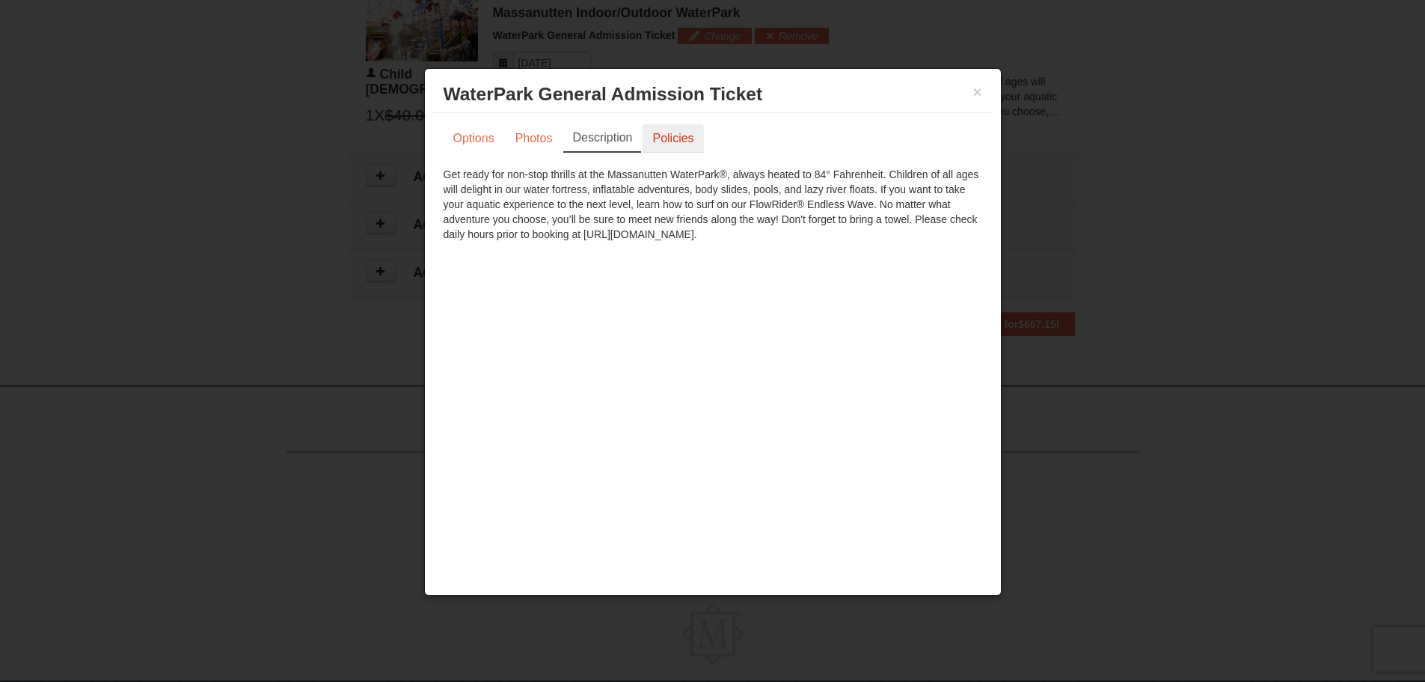
click at [690, 134] on link "Policies" at bounding box center [673, 138] width 61 height 28
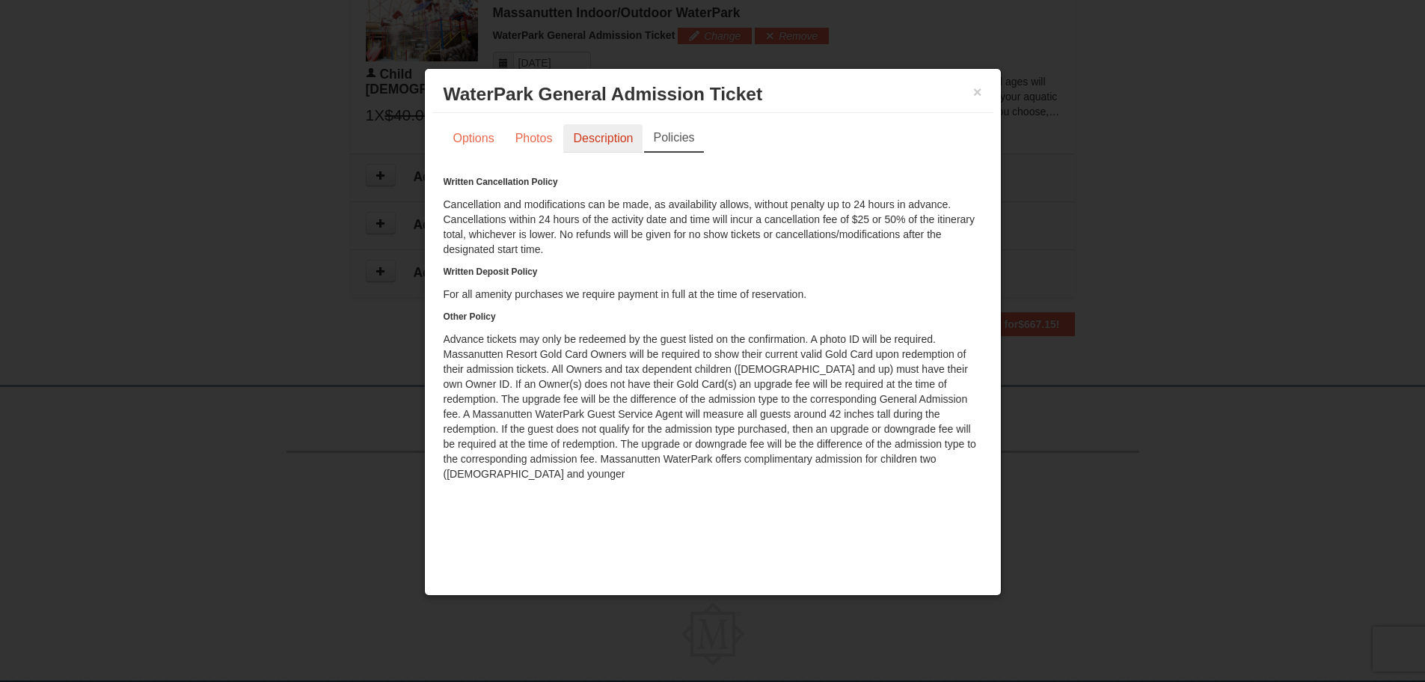
click at [615, 137] on link "Description" at bounding box center [602, 138] width 79 height 28
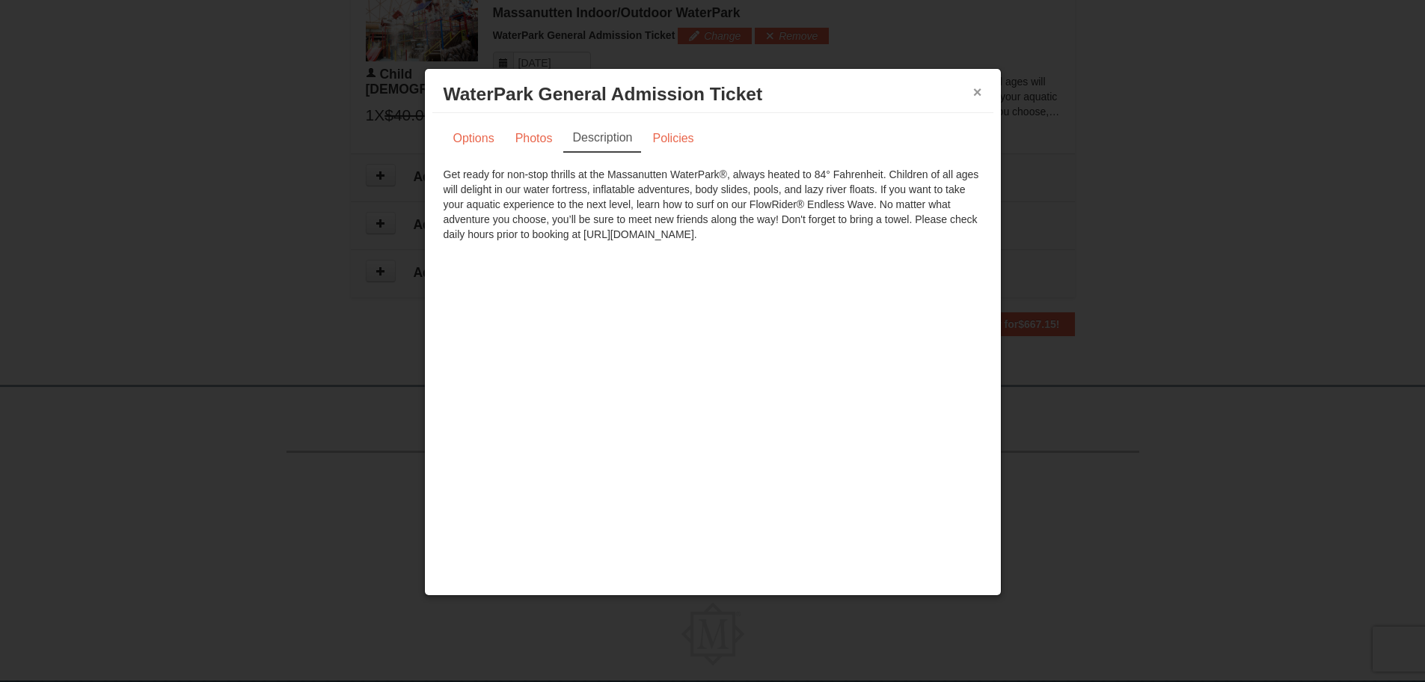
drag, startPoint x: 979, startPoint y: 93, endPoint x: 979, endPoint y: 117, distance: 24.7
click at [979, 93] on button "×" at bounding box center [977, 92] width 9 height 15
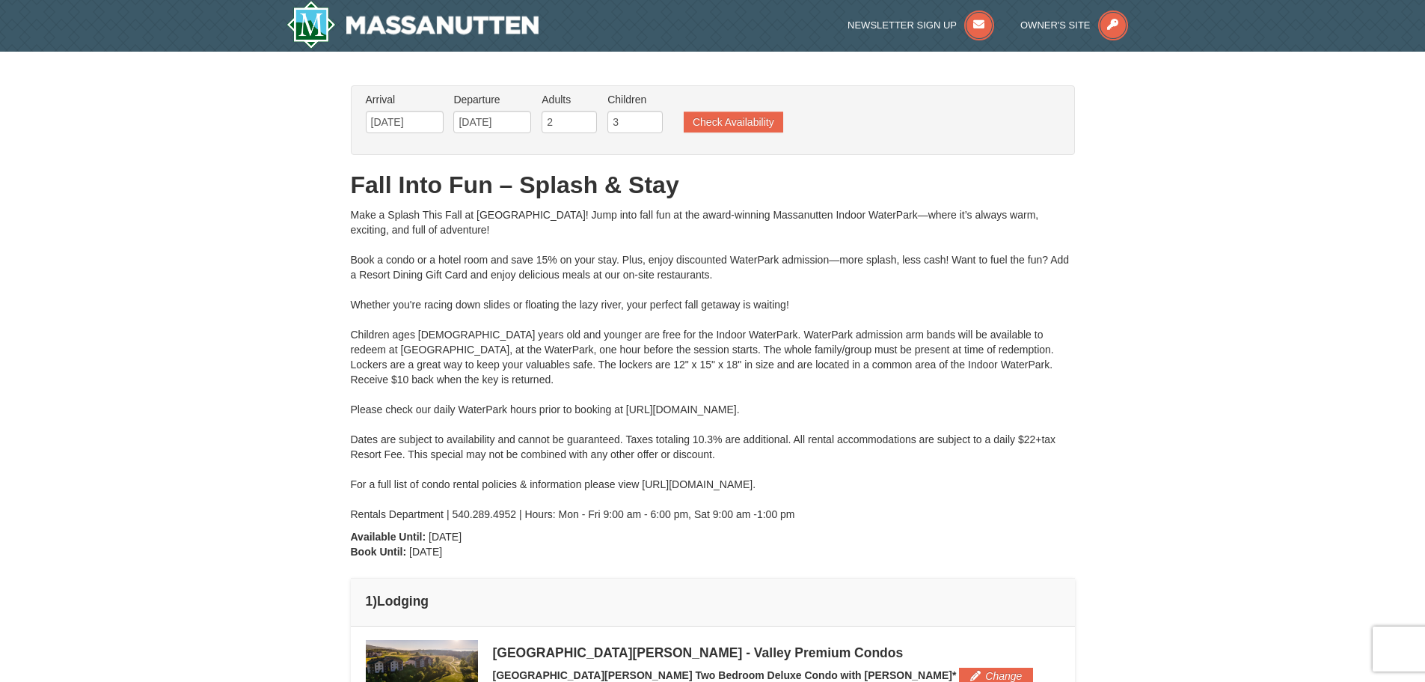
scroll to position [0, 0]
